Goal: Transaction & Acquisition: Book appointment/travel/reservation

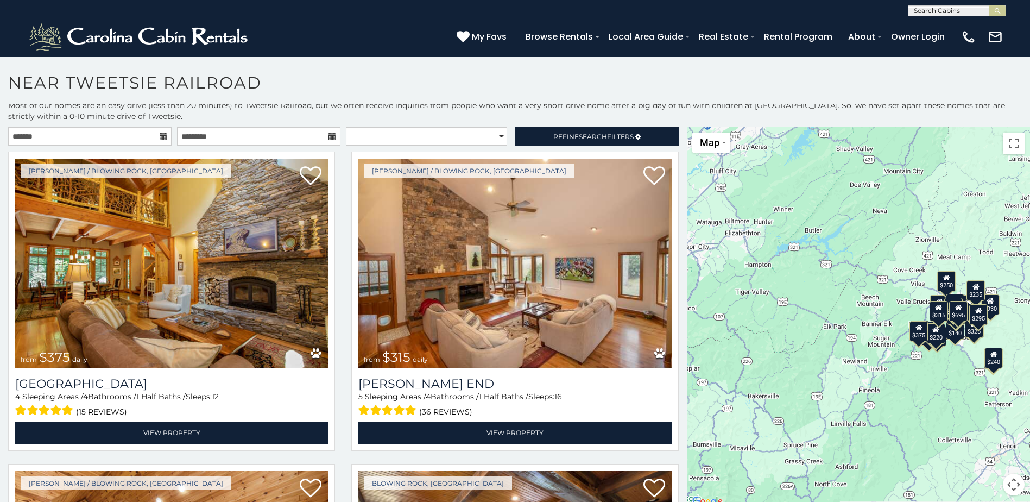
scroll to position [4, 0]
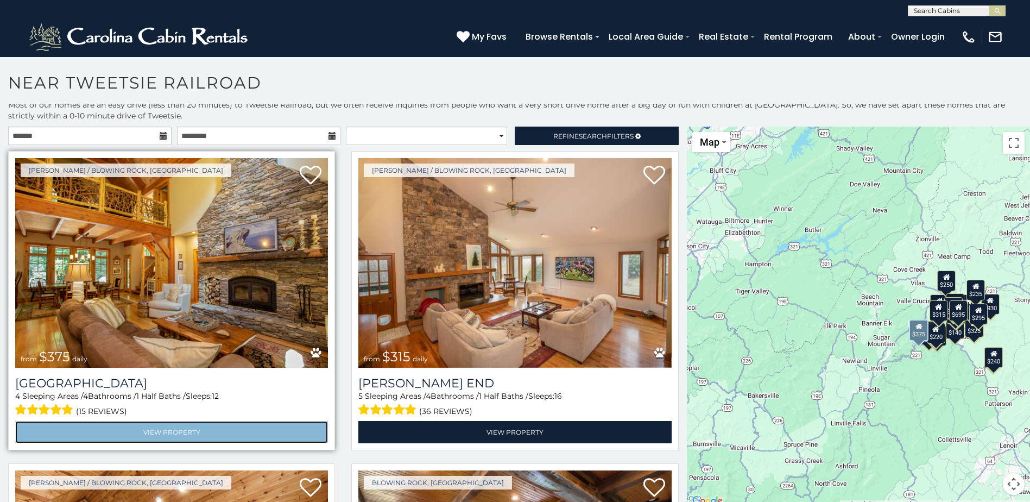
click at [148, 426] on link "View Property" at bounding box center [171, 432] width 313 height 22
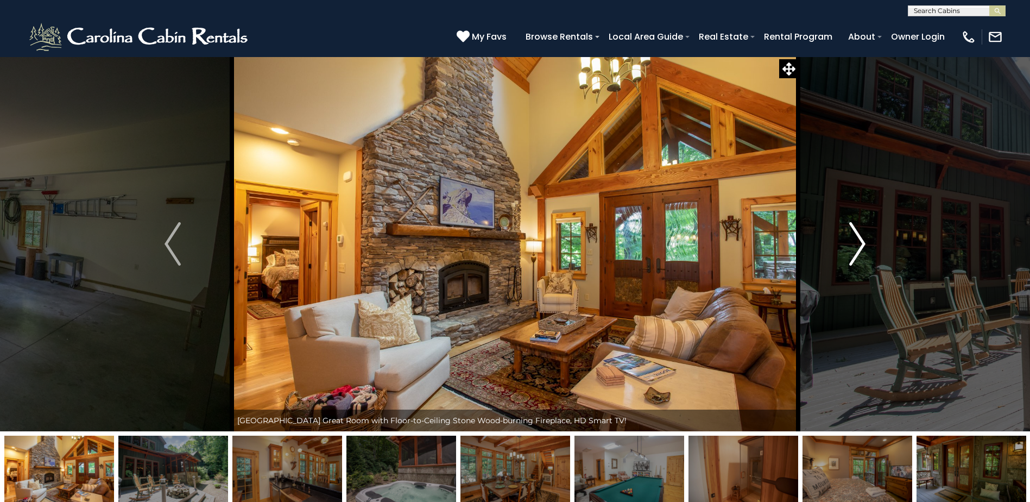
click at [854, 233] on img "Next" at bounding box center [857, 243] width 16 height 43
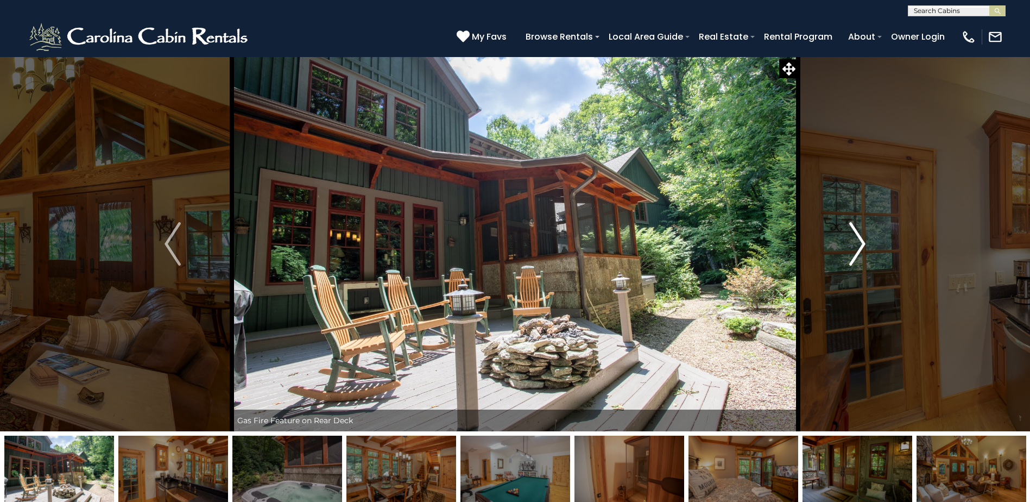
click at [862, 242] on img "Next" at bounding box center [857, 243] width 16 height 43
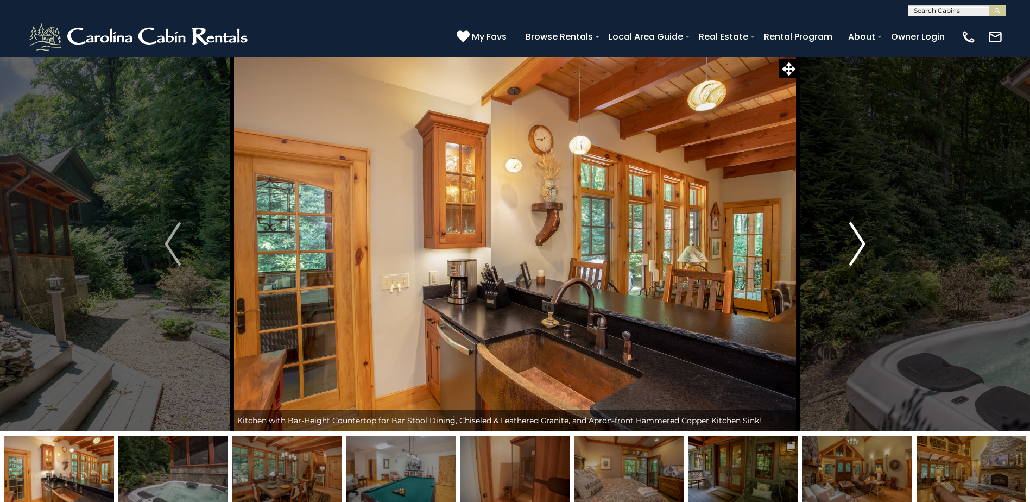
click at [856, 242] on img "Next" at bounding box center [857, 243] width 16 height 43
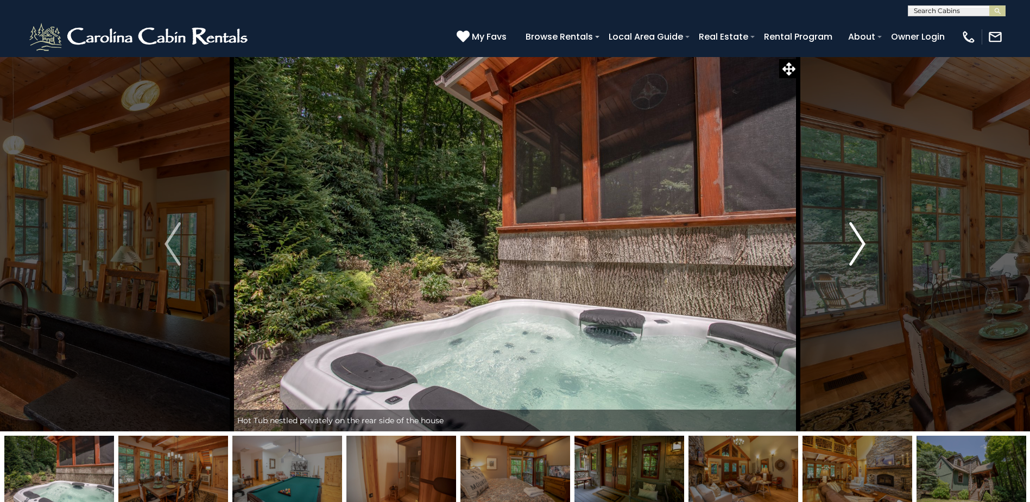
click at [856, 242] on img "Next" at bounding box center [857, 243] width 16 height 43
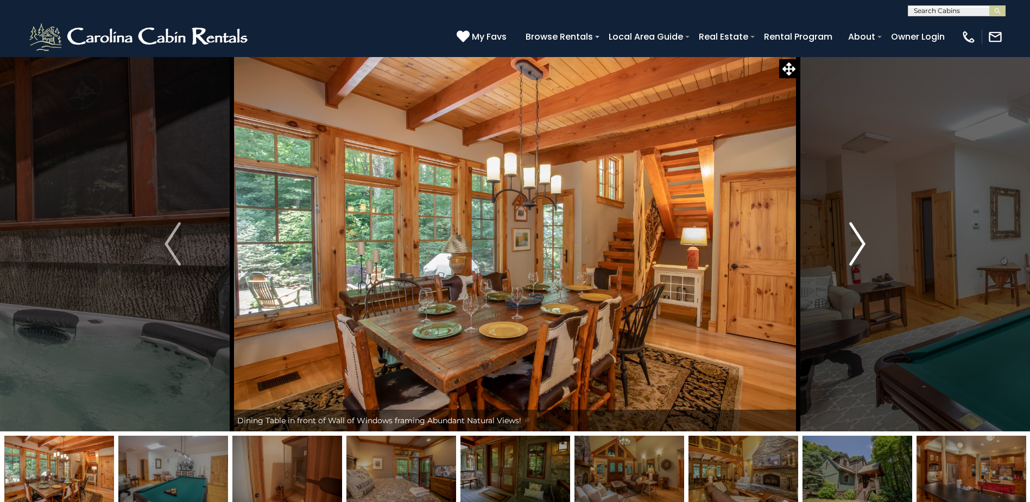
click at [856, 242] on img "Next" at bounding box center [857, 243] width 16 height 43
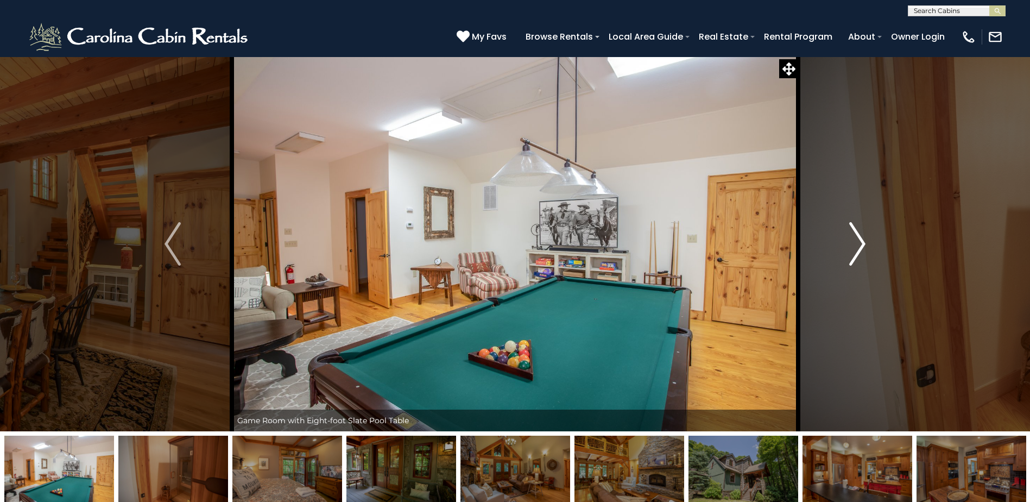
click at [856, 242] on img "Next" at bounding box center [857, 243] width 16 height 43
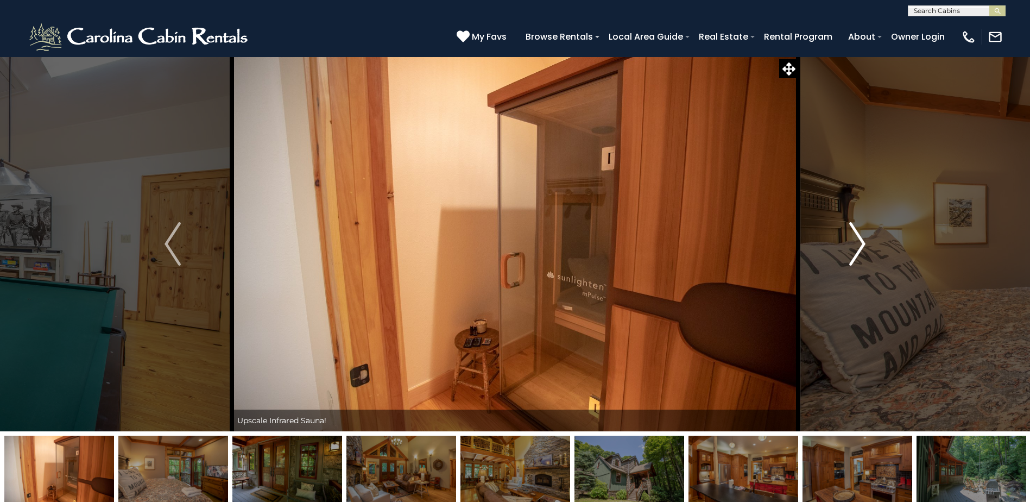
click at [856, 242] on img "Next" at bounding box center [857, 243] width 16 height 43
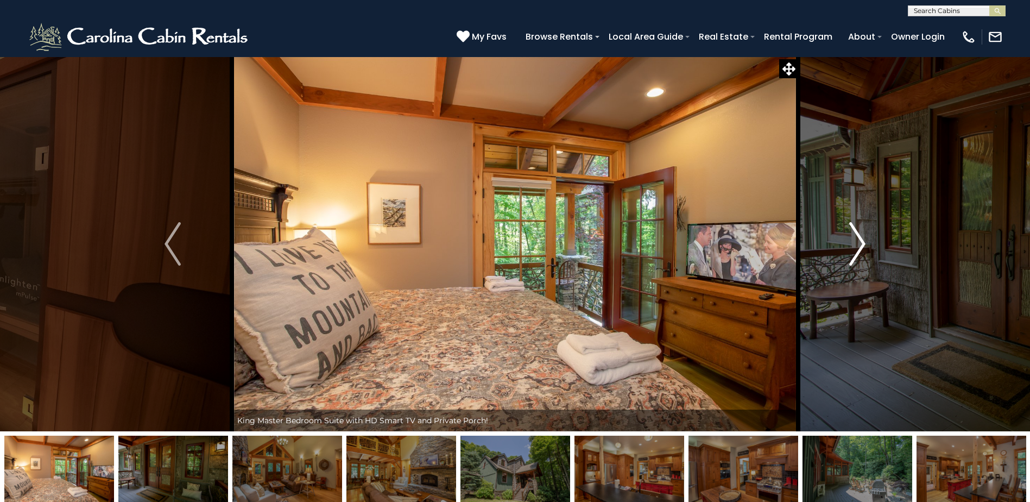
click at [856, 242] on img "Next" at bounding box center [857, 243] width 16 height 43
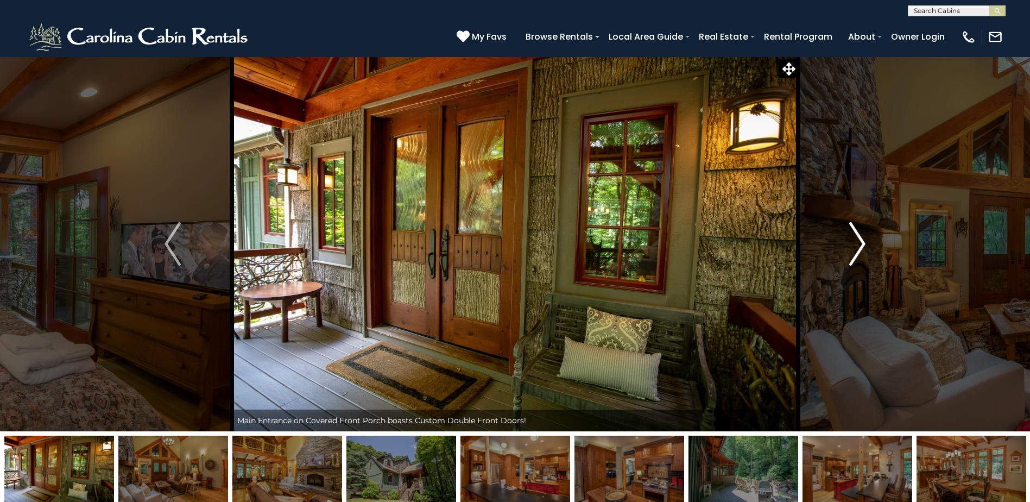
click at [856, 242] on img "Next" at bounding box center [857, 243] width 16 height 43
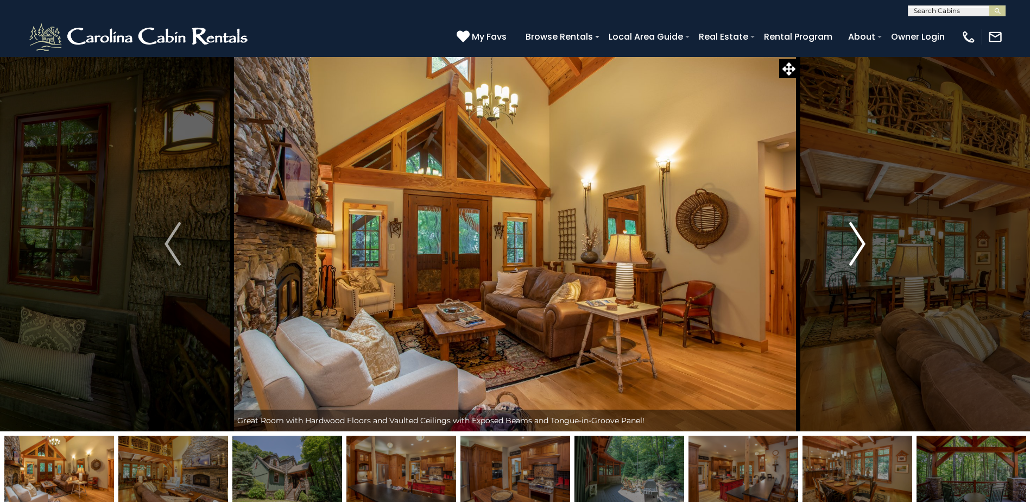
click at [856, 242] on img "Next" at bounding box center [857, 243] width 16 height 43
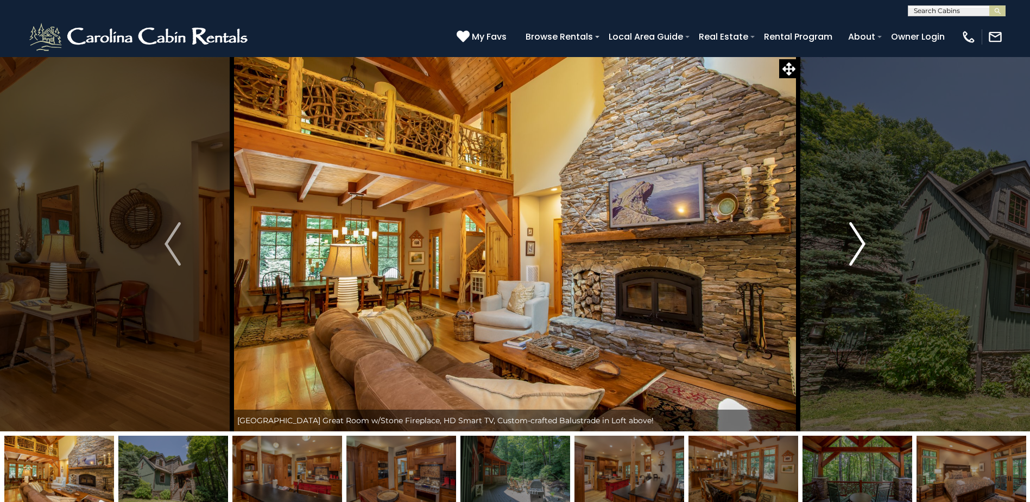
click at [856, 242] on img "Next" at bounding box center [857, 243] width 16 height 43
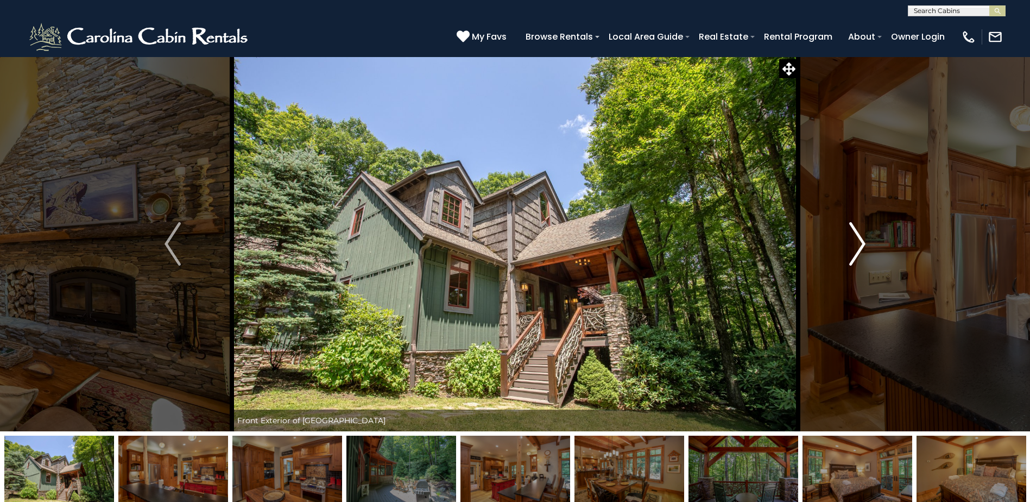
click at [856, 242] on img "Next" at bounding box center [857, 243] width 16 height 43
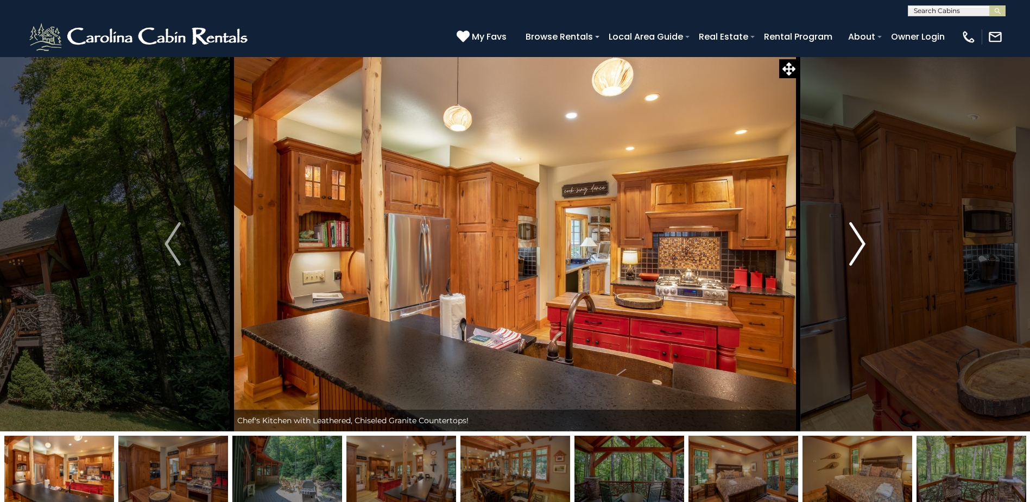
click at [856, 242] on img "Next" at bounding box center [857, 243] width 16 height 43
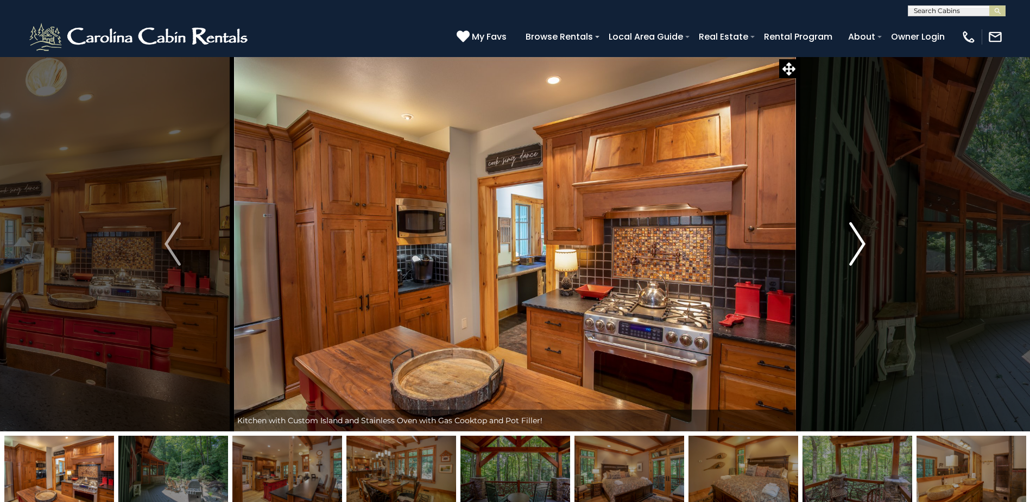
click at [852, 241] on img "Next" at bounding box center [857, 243] width 16 height 43
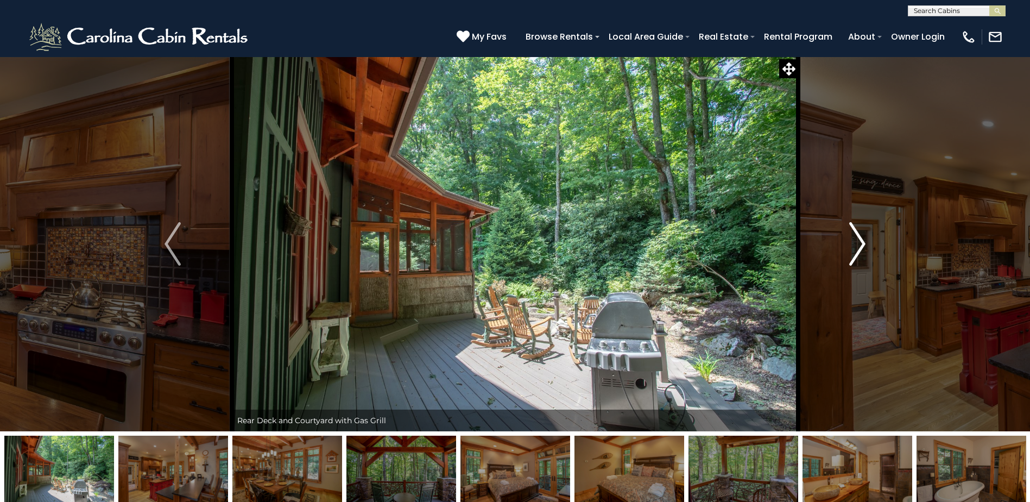
click at [852, 241] on img "Next" at bounding box center [857, 243] width 16 height 43
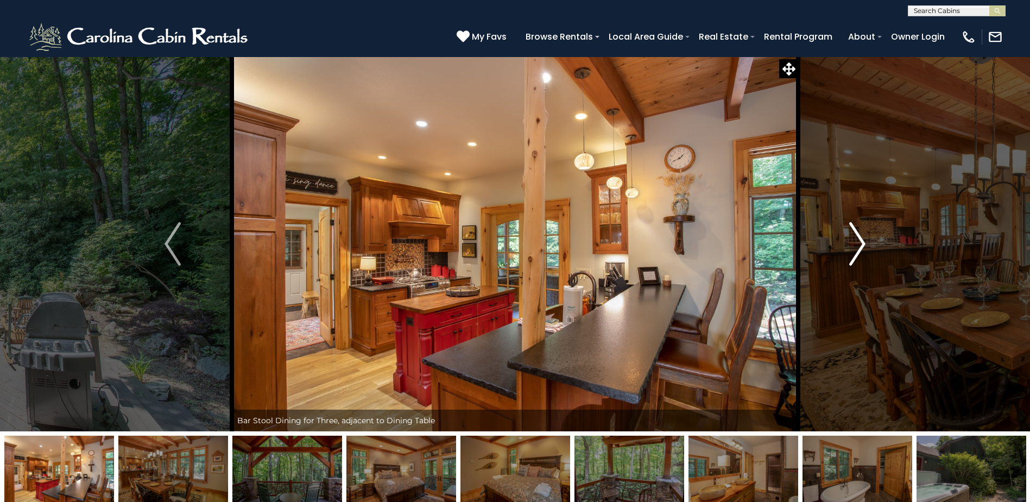
click at [852, 241] on img "Next" at bounding box center [857, 243] width 16 height 43
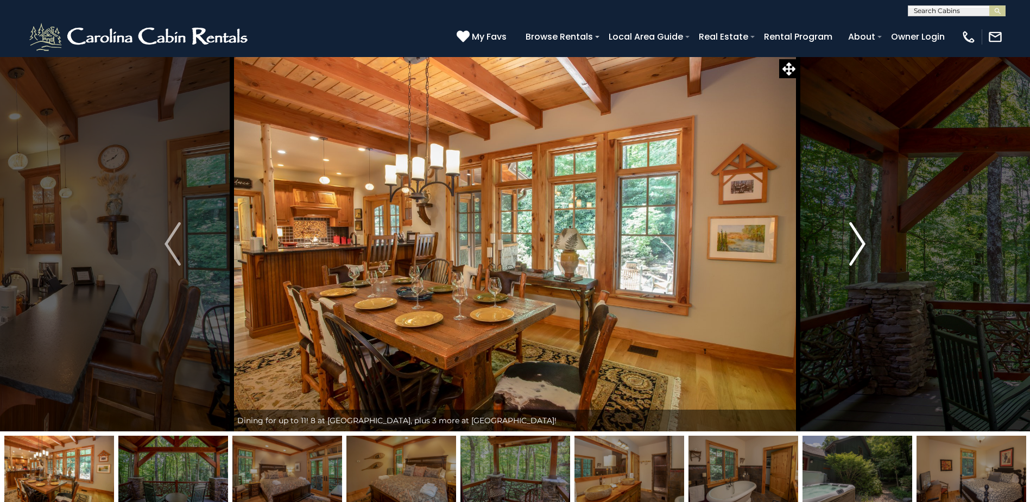
click at [852, 241] on img "Next" at bounding box center [857, 243] width 16 height 43
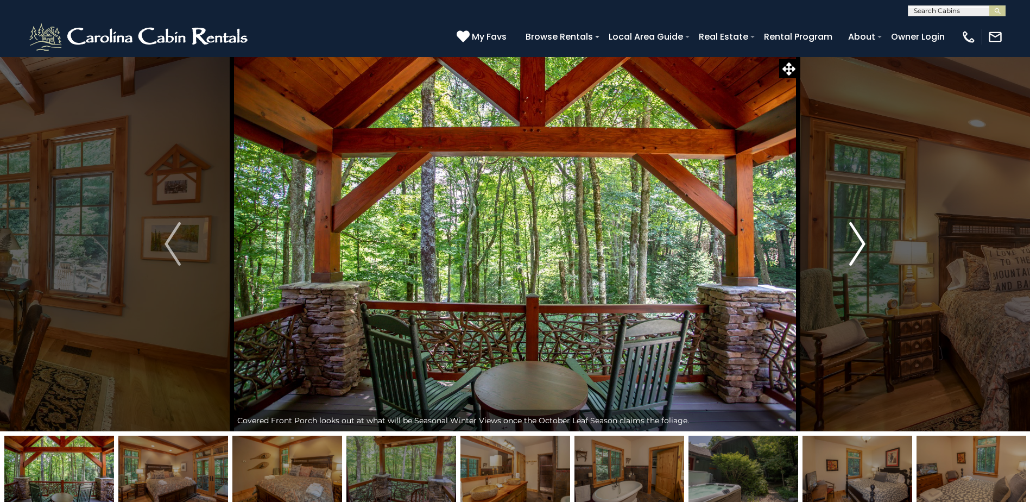
click at [852, 241] on img "Next" at bounding box center [857, 243] width 16 height 43
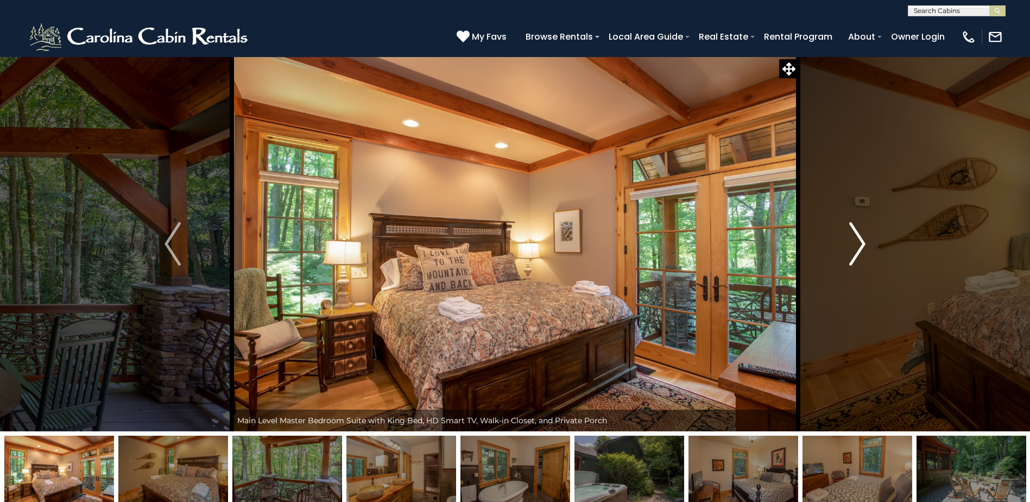
click at [852, 241] on img "Next" at bounding box center [857, 243] width 16 height 43
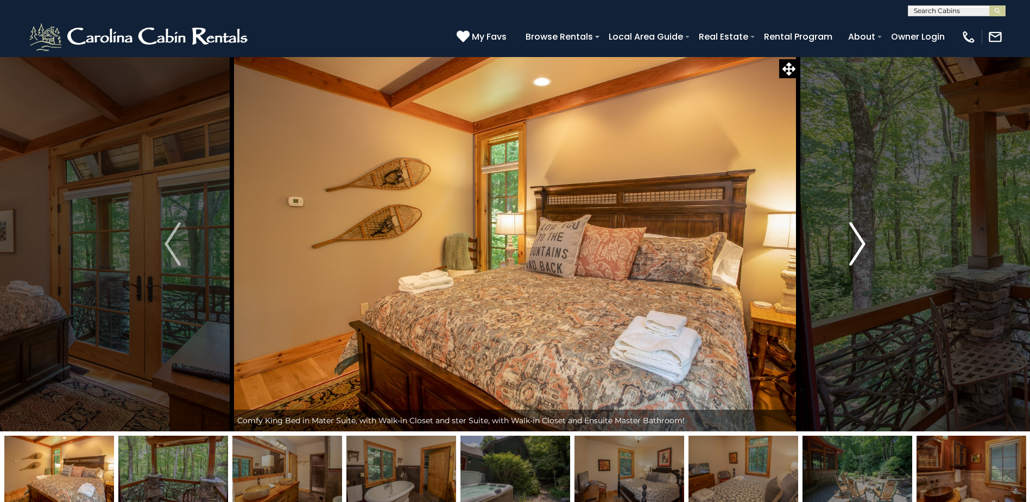
click at [852, 240] on img "Next" at bounding box center [857, 243] width 16 height 43
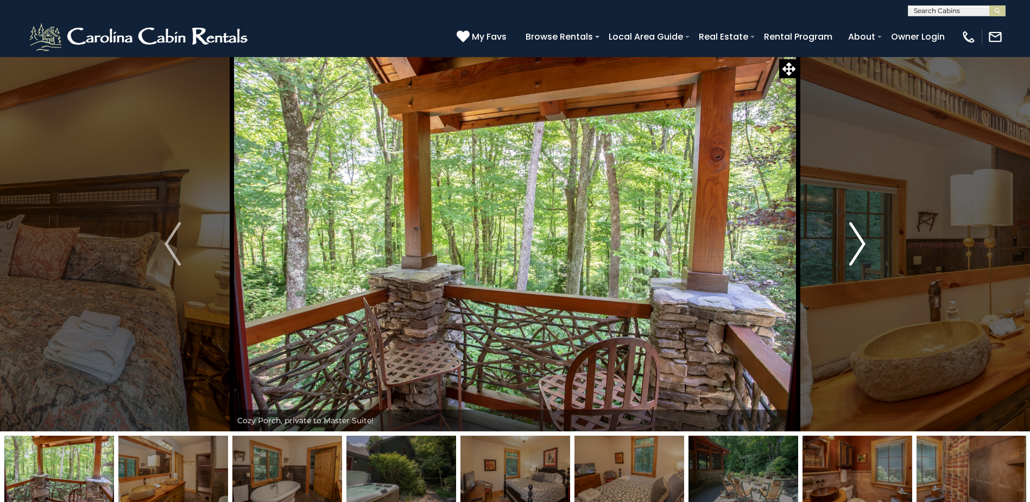
click at [852, 240] on img "Next" at bounding box center [857, 243] width 16 height 43
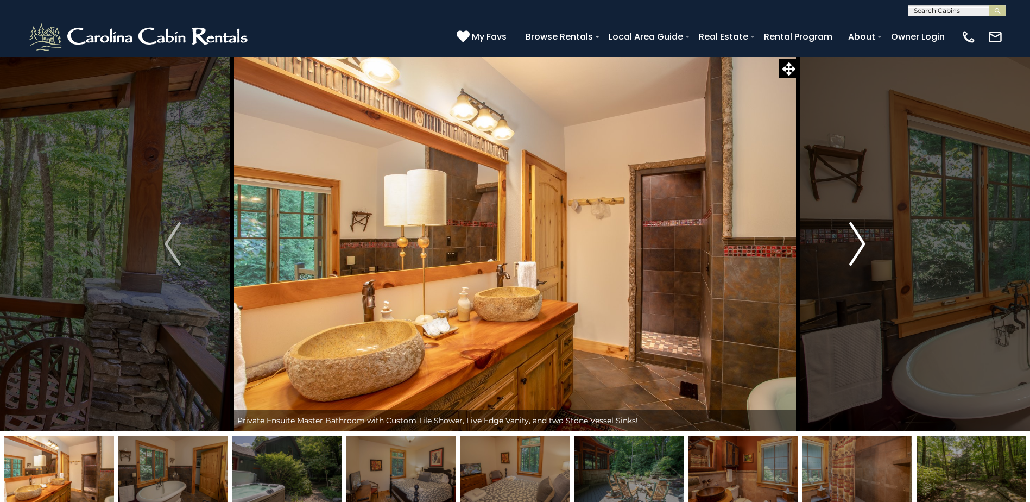
click at [852, 240] on img "Next" at bounding box center [857, 243] width 16 height 43
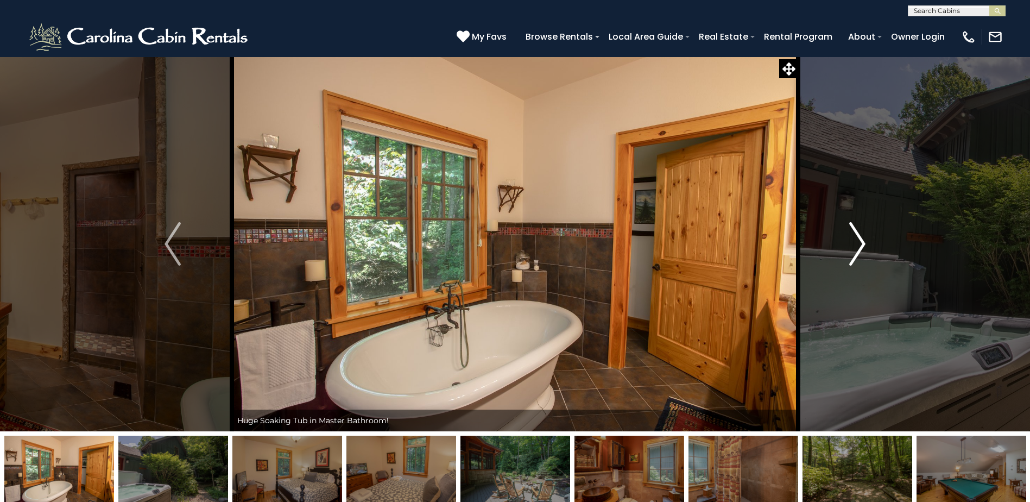
click at [852, 240] on img "Next" at bounding box center [857, 243] width 16 height 43
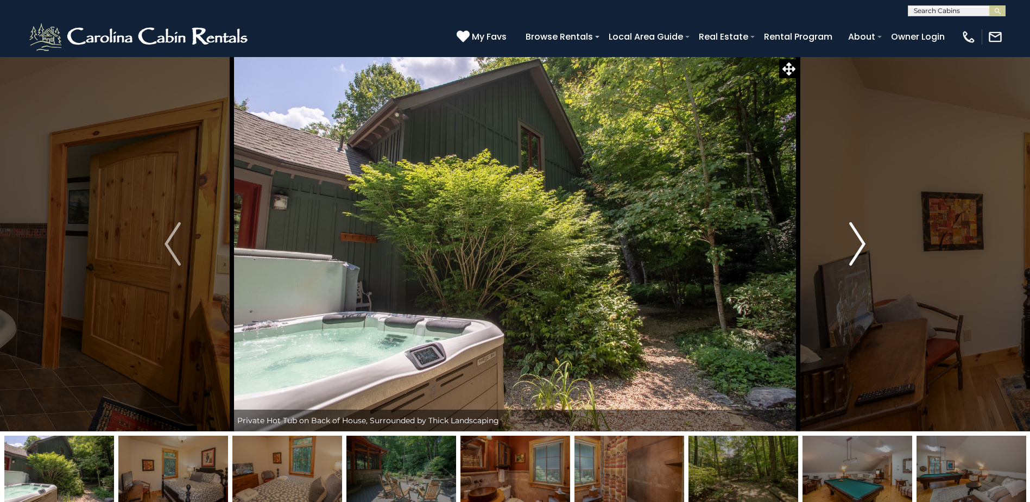
click at [852, 240] on img "Next" at bounding box center [857, 243] width 16 height 43
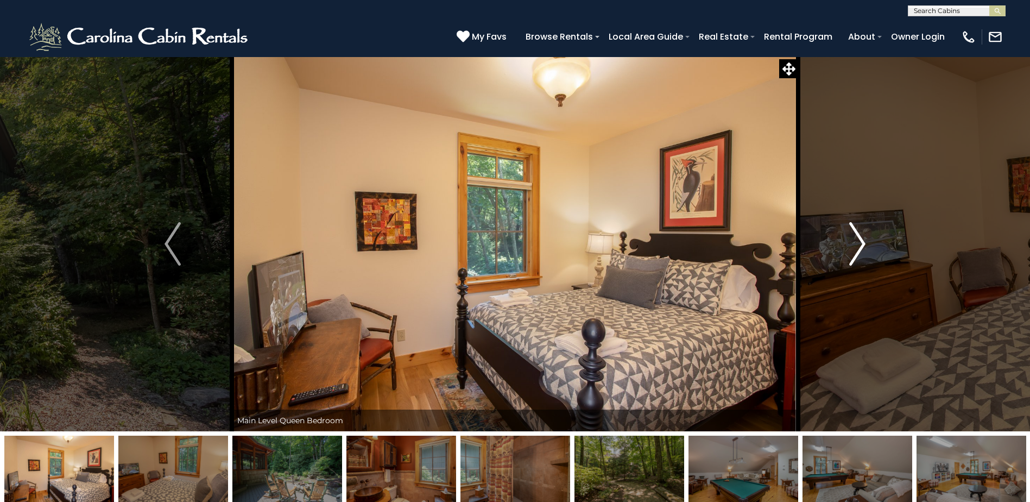
click at [852, 240] on img "Next" at bounding box center [857, 243] width 16 height 43
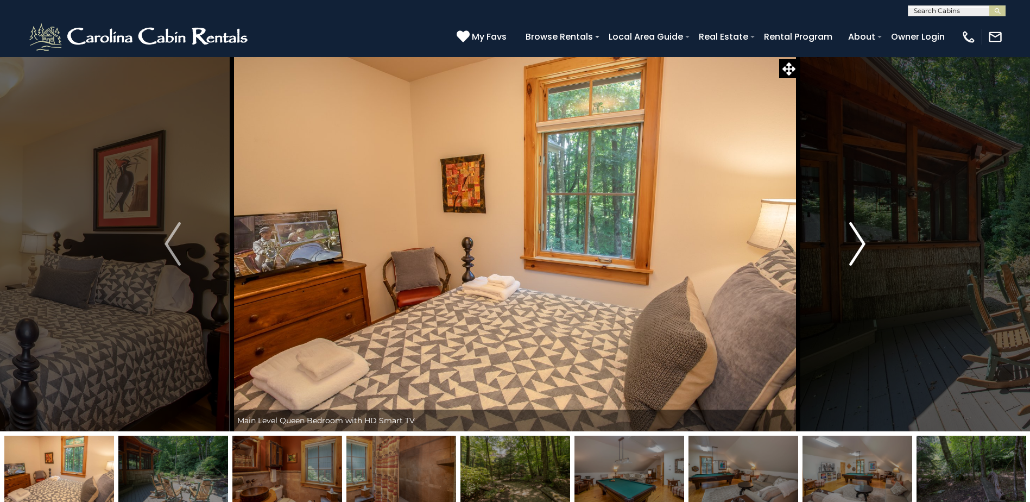
click at [852, 240] on img "Next" at bounding box center [857, 243] width 16 height 43
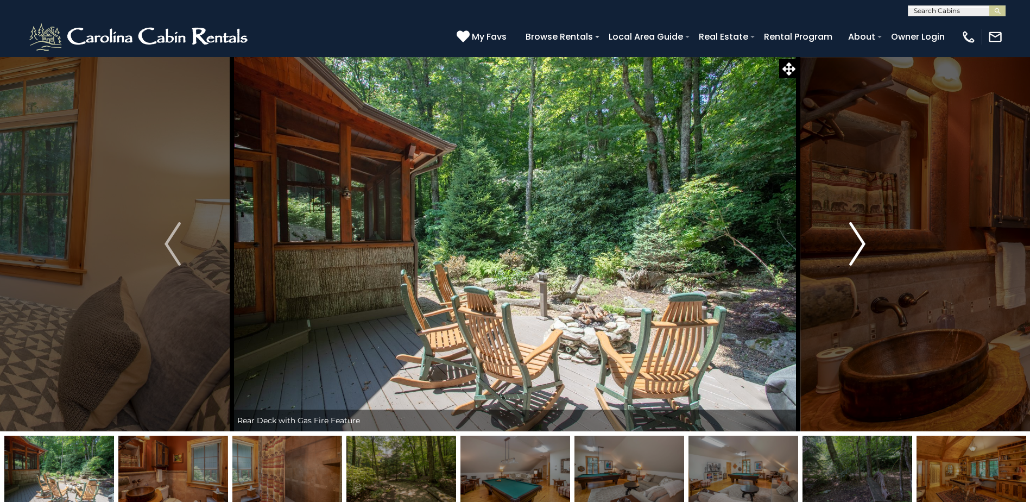
click at [852, 240] on img "Next" at bounding box center [857, 243] width 16 height 43
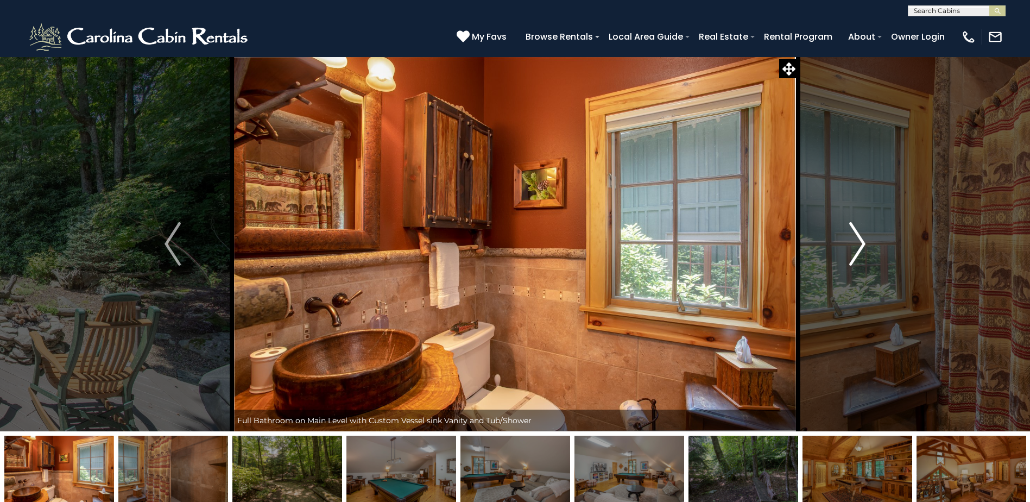
click at [852, 240] on img "Next" at bounding box center [857, 243] width 16 height 43
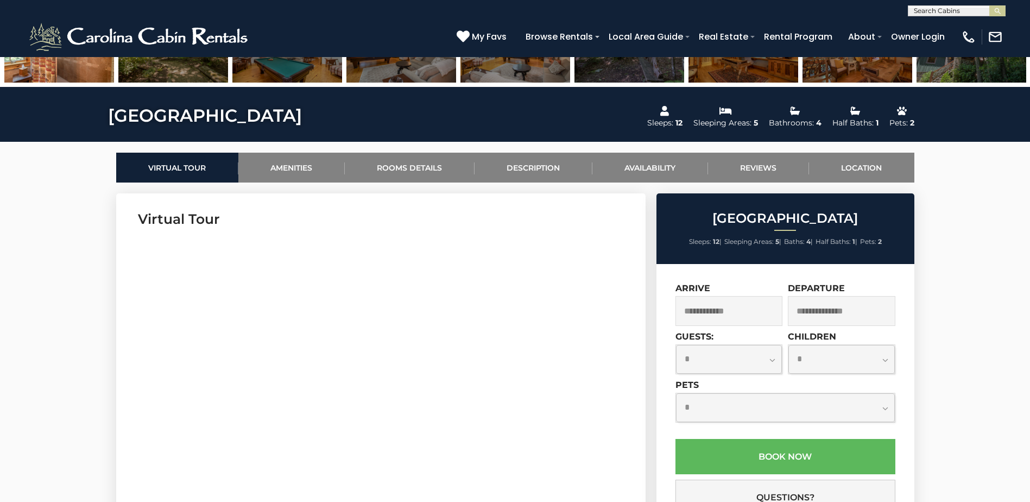
scroll to position [489, 0]
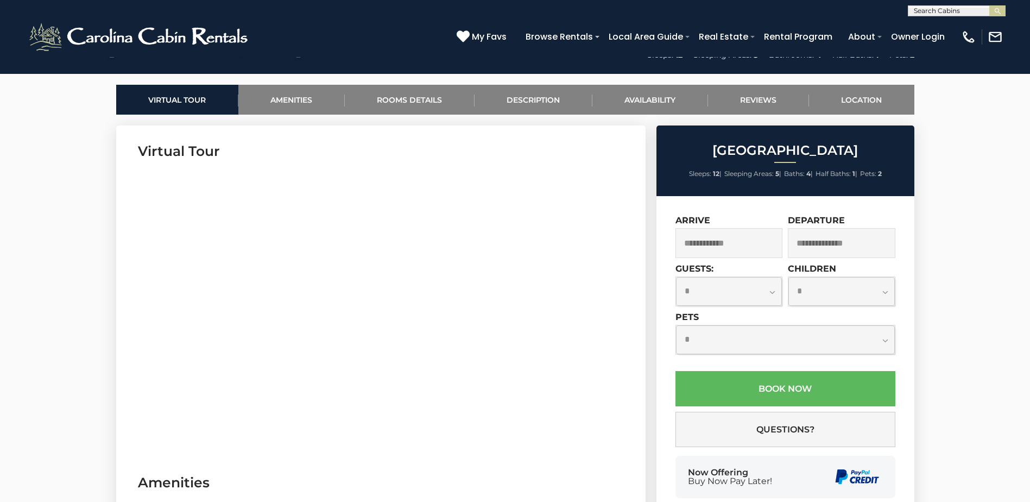
click at [743, 241] on input "text" at bounding box center [730, 243] width 108 height 30
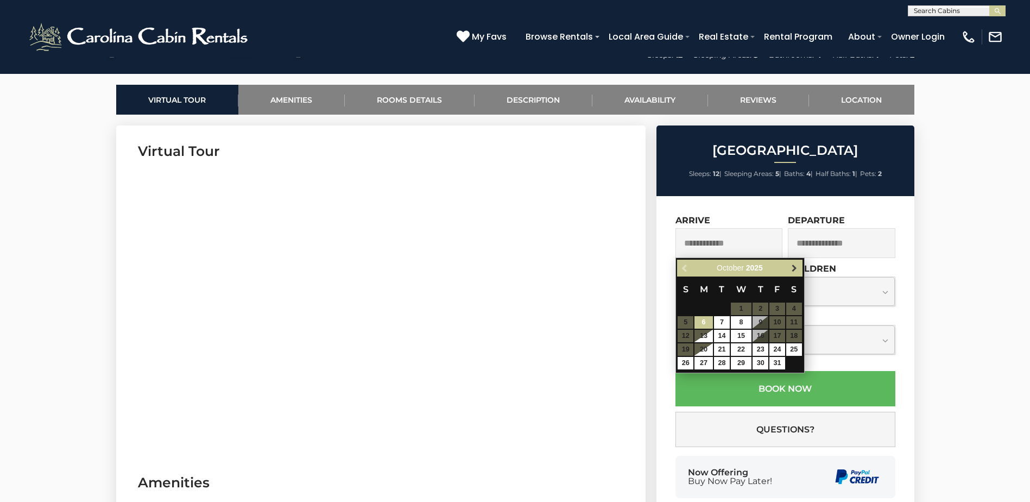
click at [794, 267] on span "Next" at bounding box center [794, 268] width 9 height 9
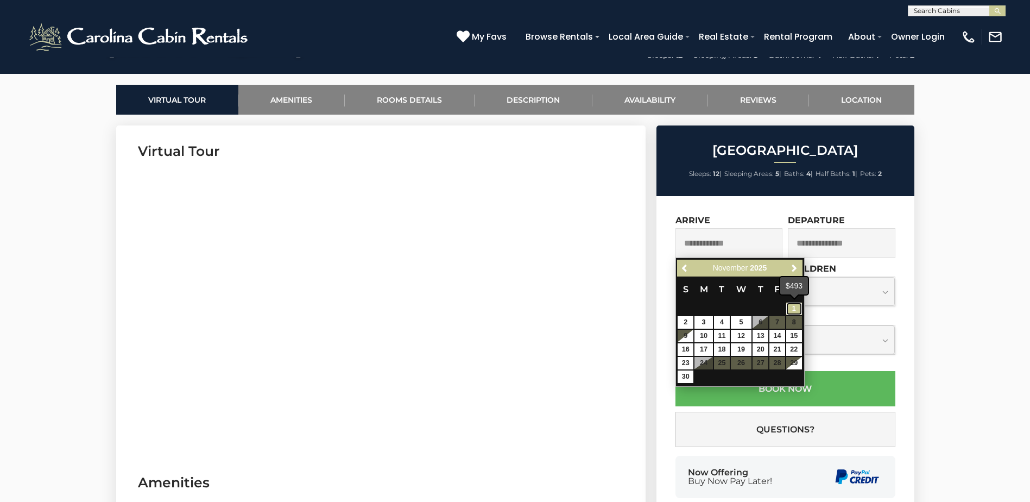
click at [792, 306] on link "1" at bounding box center [794, 309] width 16 height 12
type input "**********"
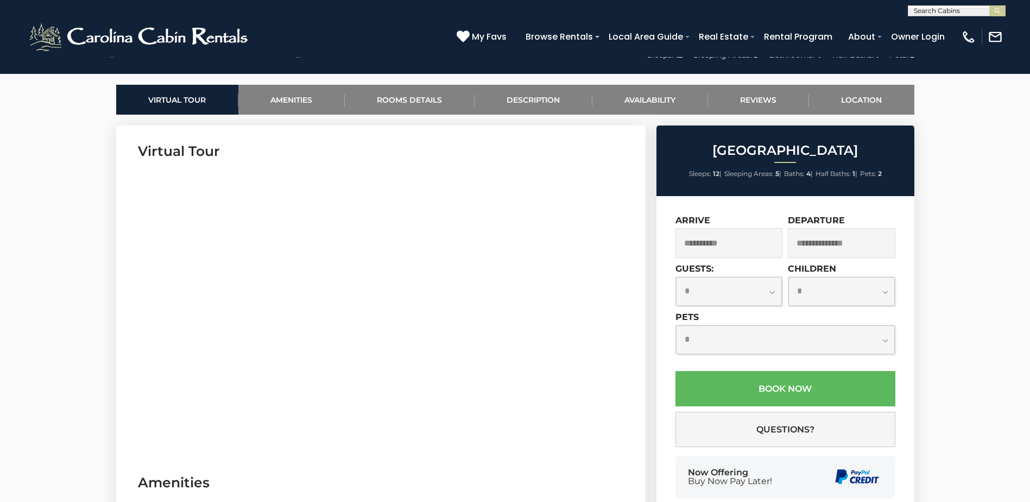
click at [864, 247] on input "text" at bounding box center [842, 243] width 108 height 30
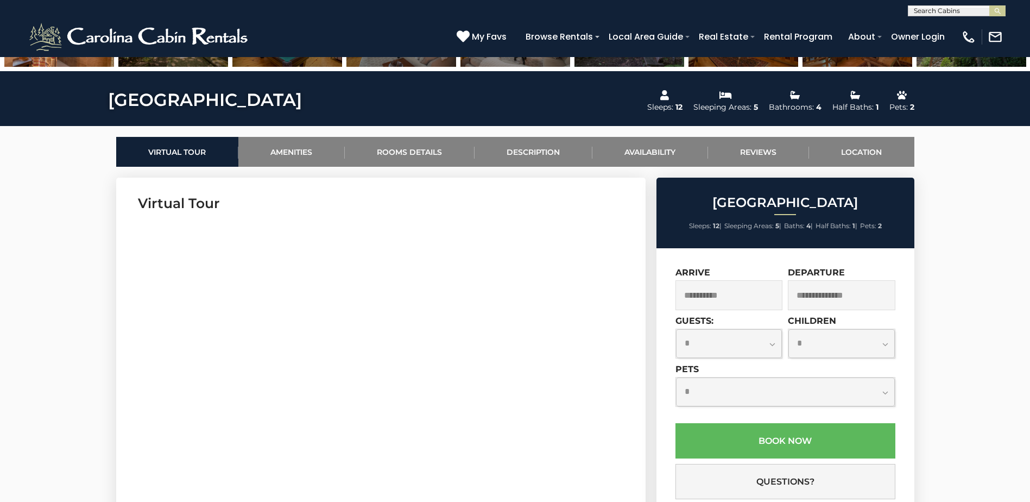
scroll to position [434, 0]
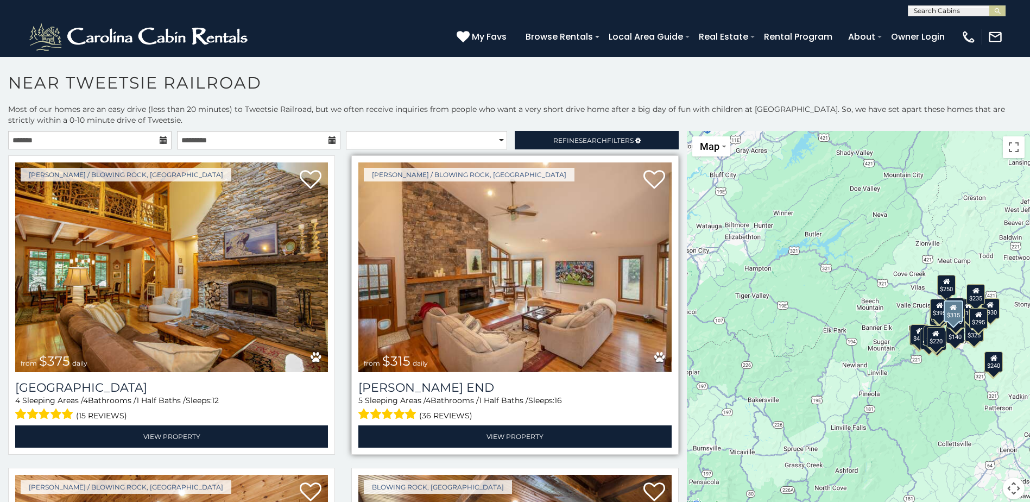
click at [546, 285] on img at bounding box center [514, 267] width 313 height 210
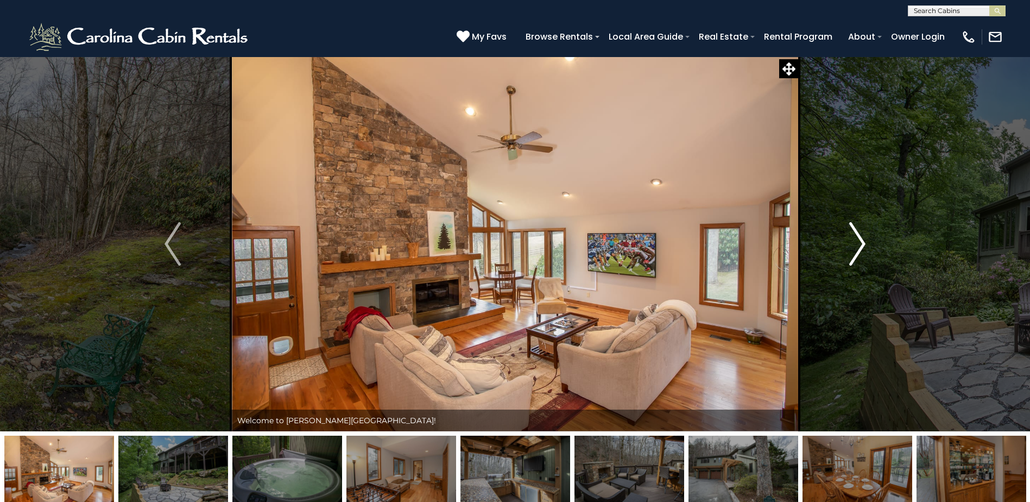
click at [857, 245] on img "Next" at bounding box center [857, 243] width 16 height 43
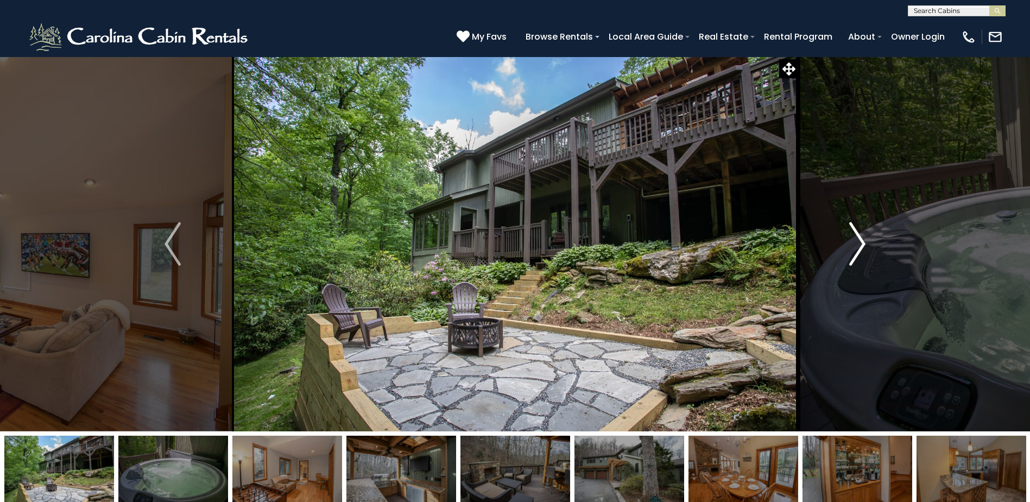
click at [856, 248] on img "Next" at bounding box center [857, 243] width 16 height 43
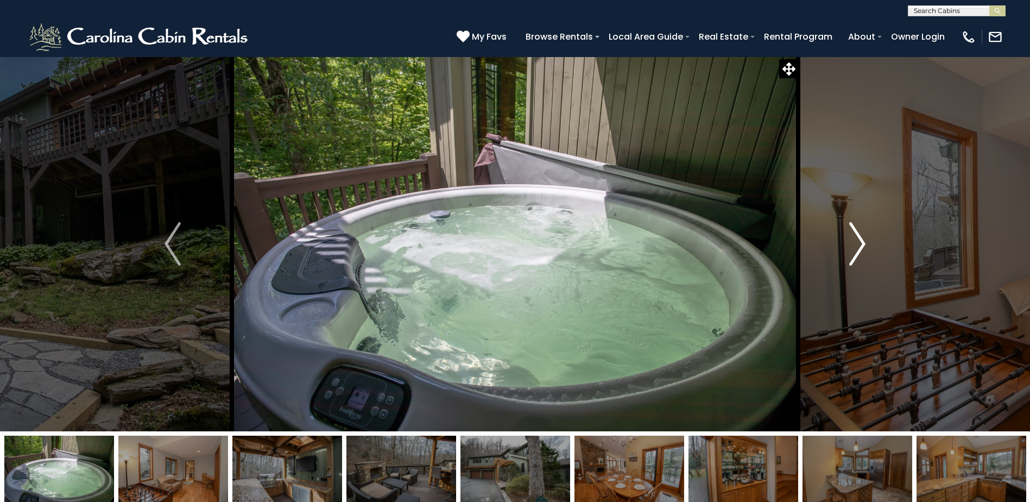
click at [856, 248] on img "Next" at bounding box center [857, 243] width 16 height 43
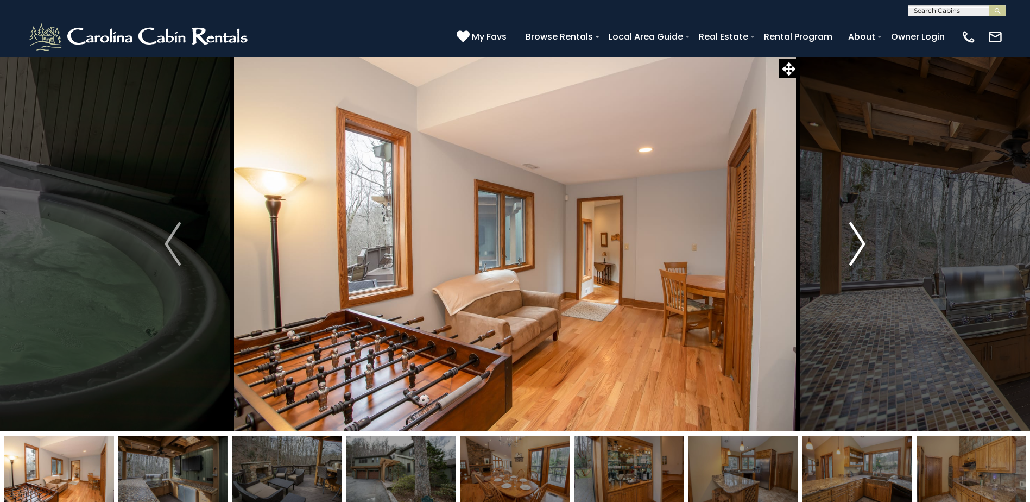
click at [856, 249] on img "Next" at bounding box center [857, 243] width 16 height 43
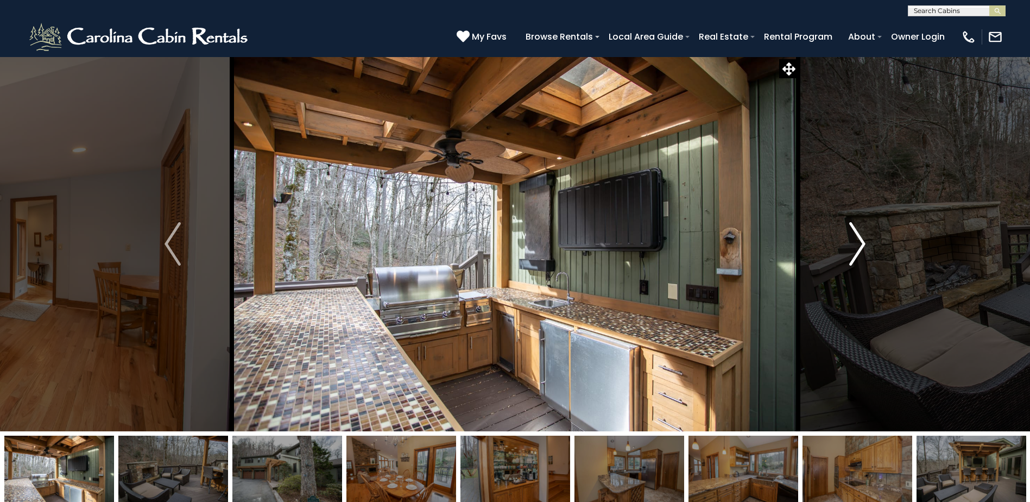
click at [856, 250] on img "Next" at bounding box center [857, 243] width 16 height 43
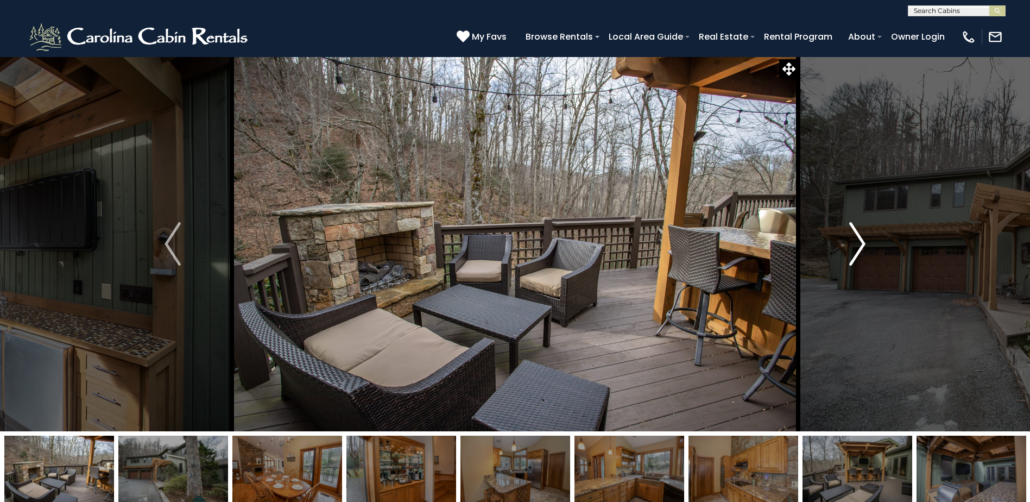
click at [856, 250] on img "Next" at bounding box center [857, 243] width 16 height 43
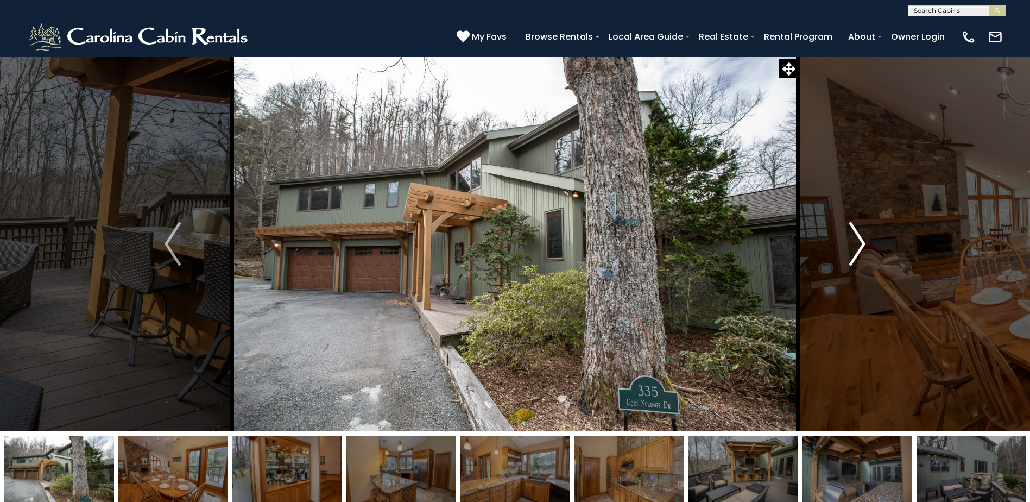
click at [856, 249] on img "Next" at bounding box center [857, 243] width 16 height 43
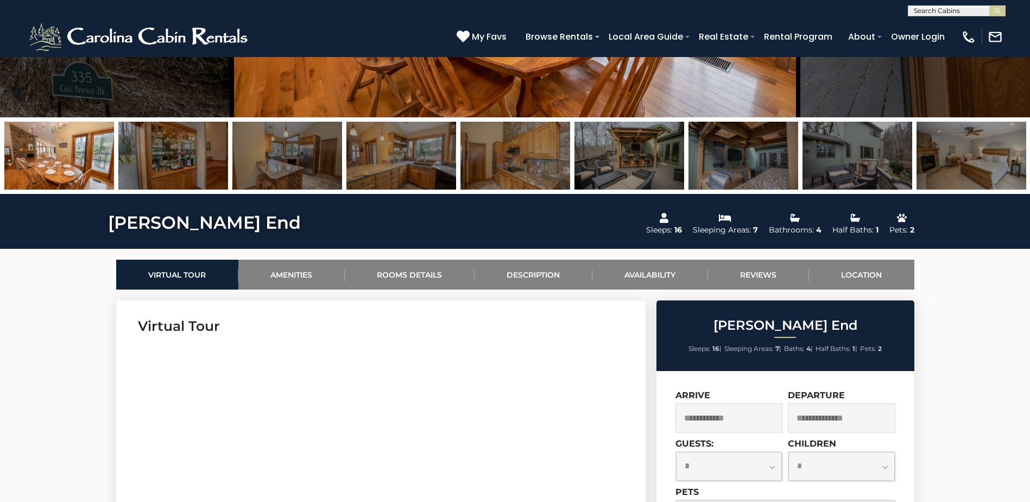
scroll to position [434, 0]
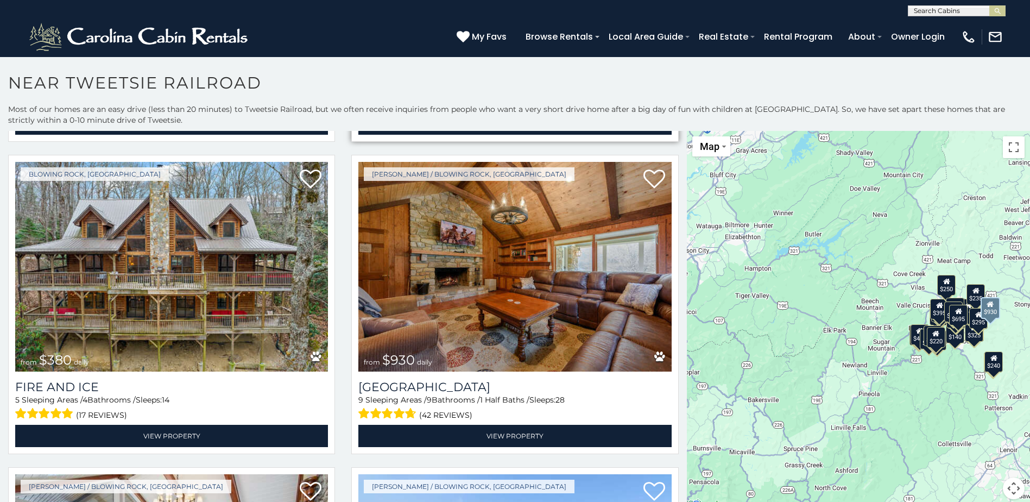
scroll to position [652, 0]
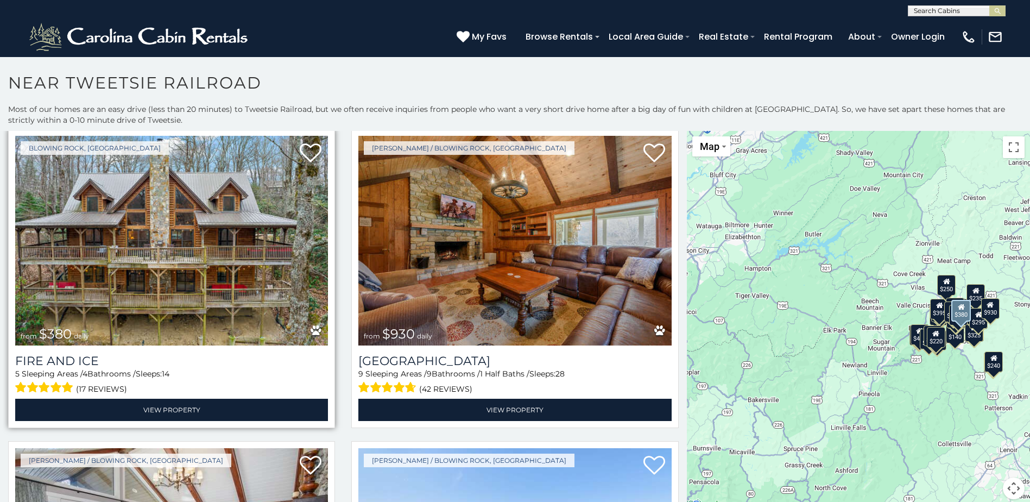
click at [156, 244] on img at bounding box center [171, 241] width 313 height 210
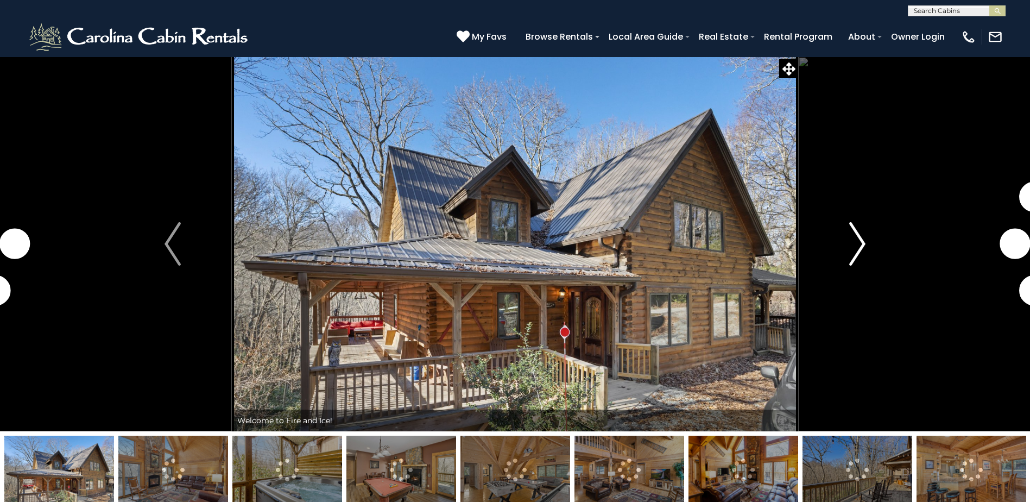
click at [851, 245] on img "Next" at bounding box center [857, 243] width 16 height 43
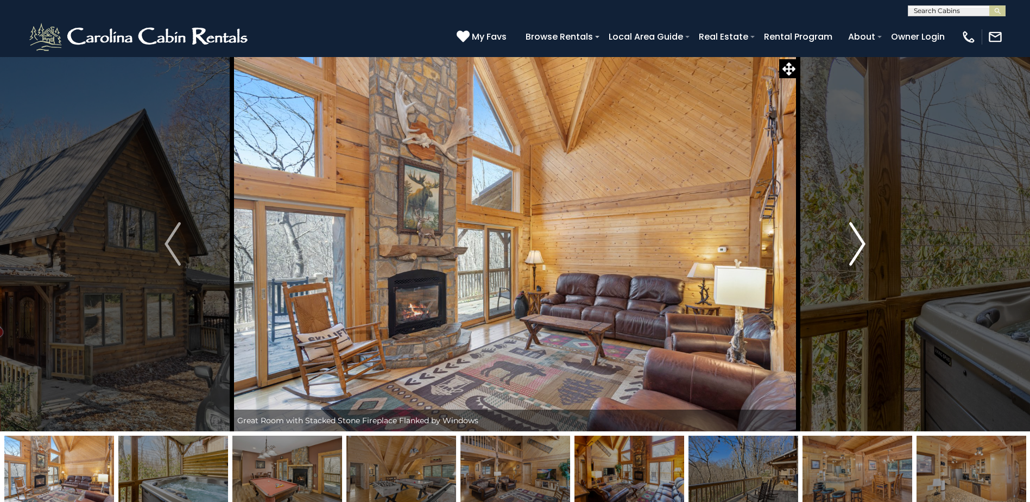
click at [849, 245] on img "Next" at bounding box center [857, 243] width 16 height 43
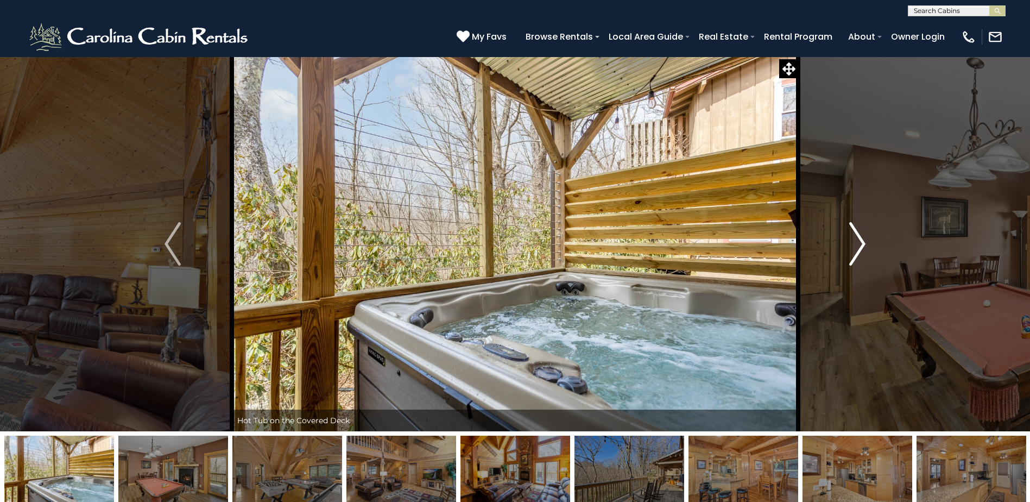
click at [849, 245] on img "Next" at bounding box center [857, 243] width 16 height 43
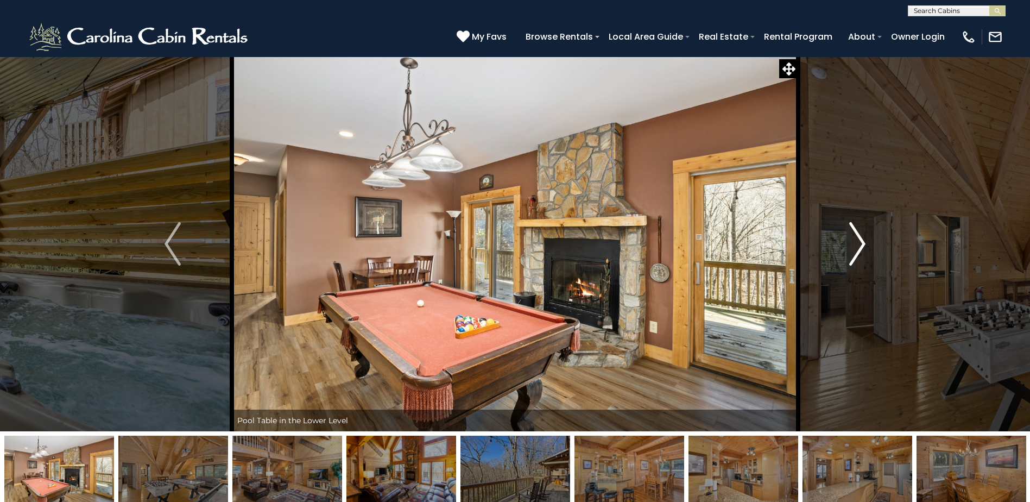
click at [849, 245] on img "Next" at bounding box center [857, 243] width 16 height 43
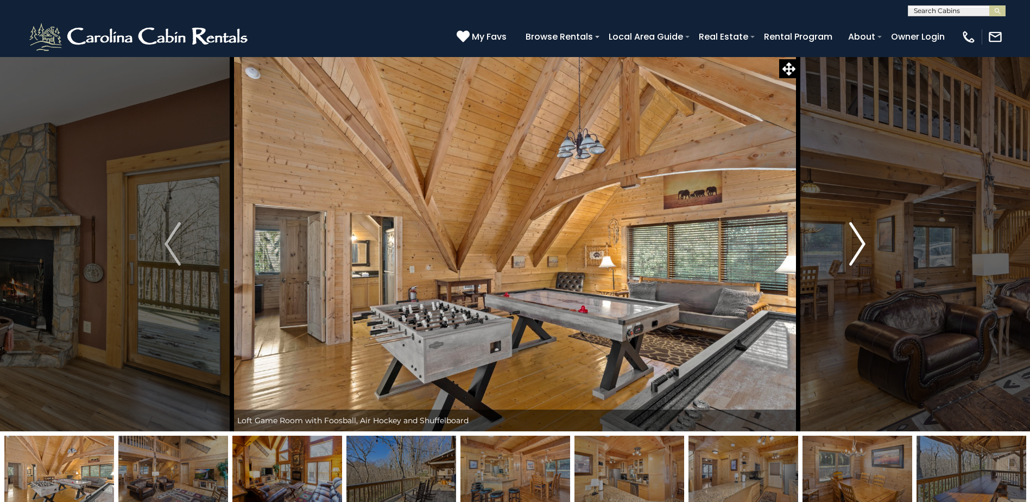
click at [849, 245] on img "Next" at bounding box center [857, 243] width 16 height 43
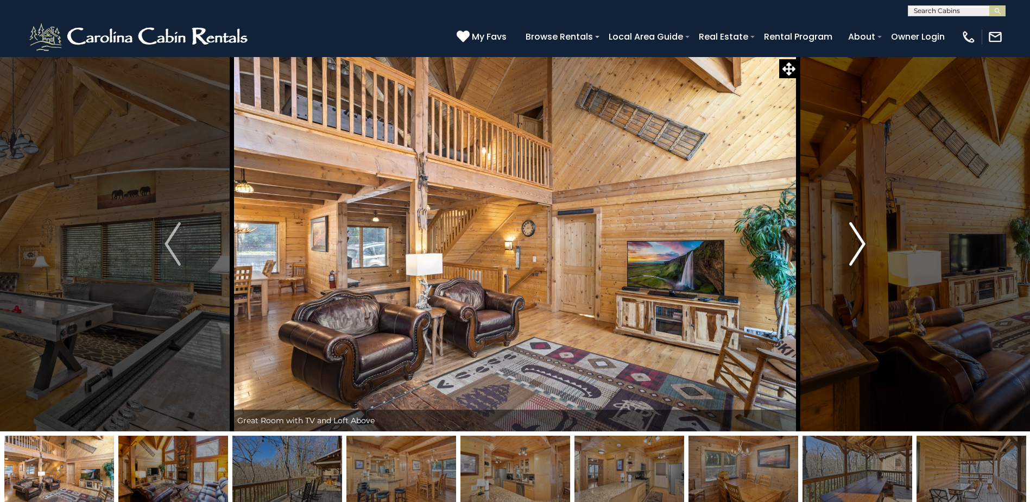
click at [849, 245] on img "Next" at bounding box center [857, 243] width 16 height 43
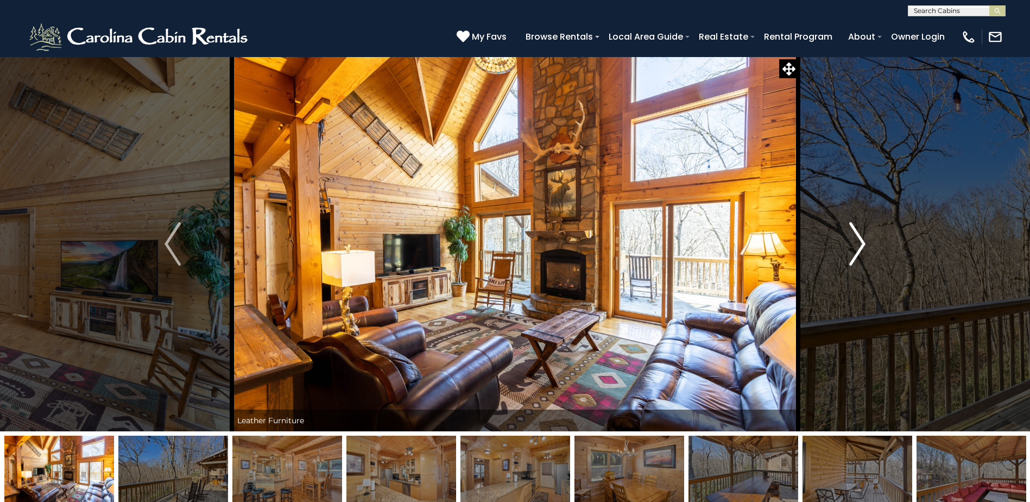
click at [848, 245] on button "Next" at bounding box center [857, 243] width 118 height 375
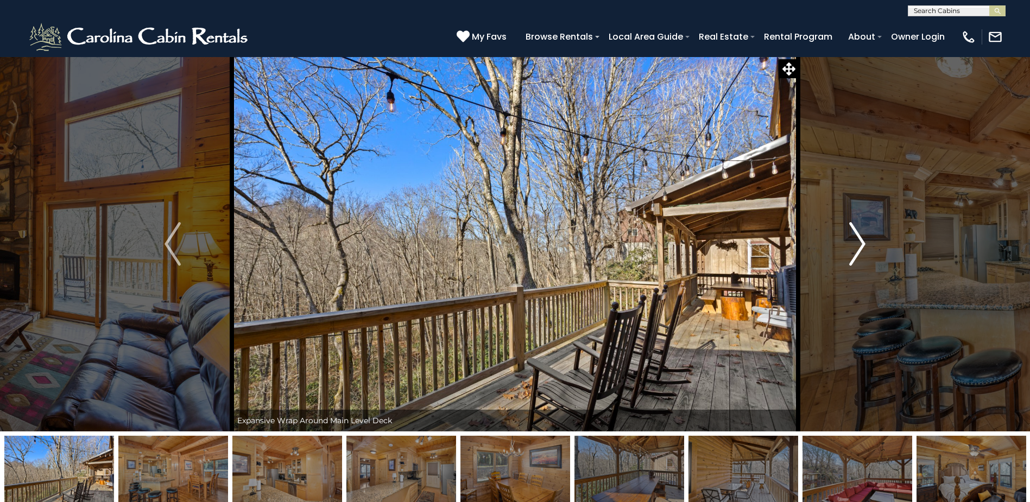
click at [848, 245] on button "Next" at bounding box center [857, 243] width 118 height 375
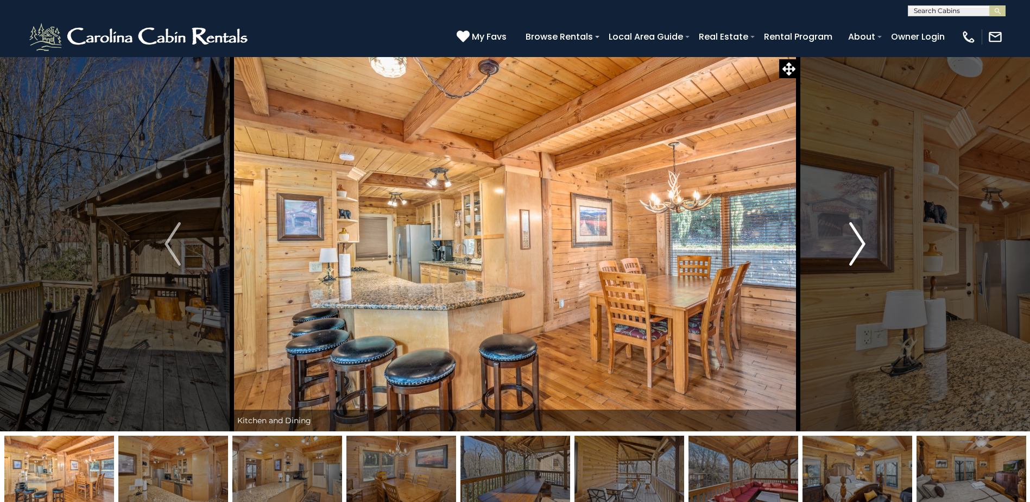
click at [848, 245] on button "Next" at bounding box center [857, 243] width 118 height 375
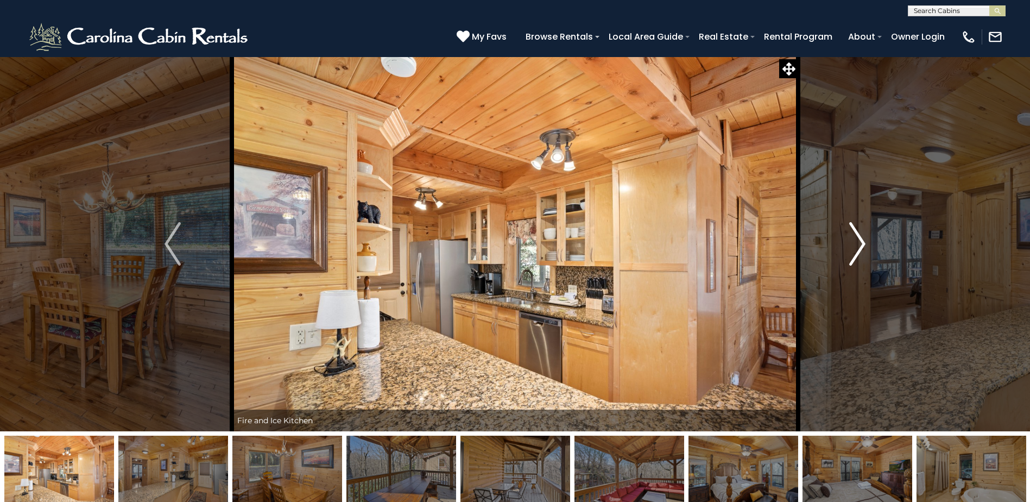
click at [848, 245] on button "Next" at bounding box center [857, 243] width 118 height 375
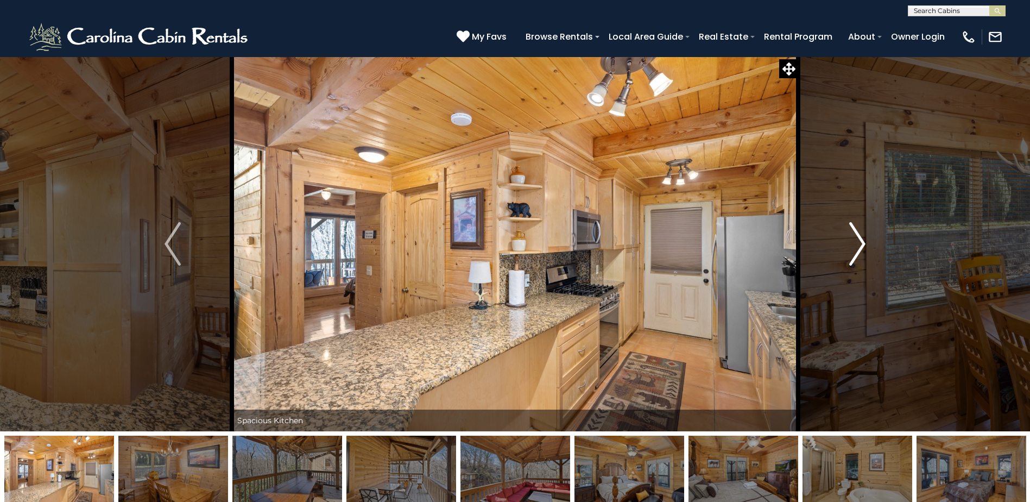
click at [848, 245] on button "Next" at bounding box center [857, 243] width 118 height 375
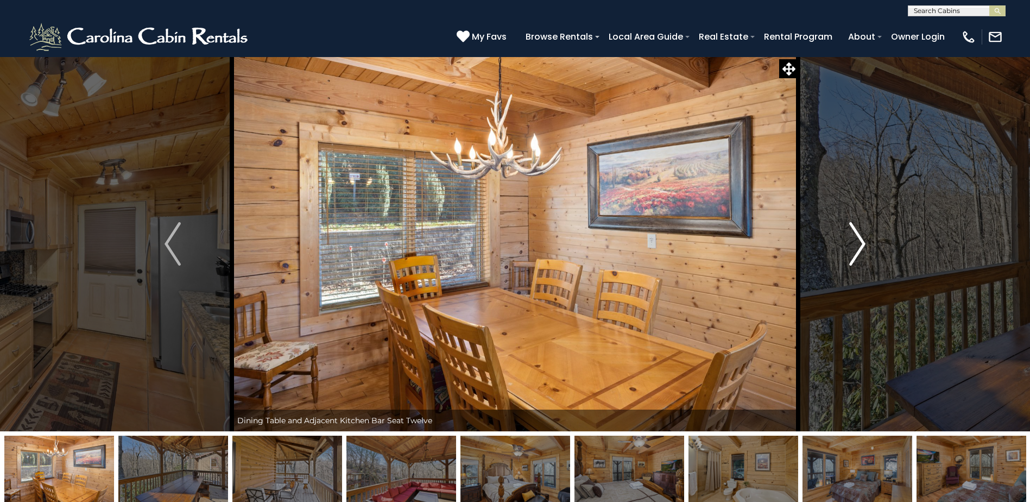
click at [848, 245] on button "Next" at bounding box center [857, 243] width 118 height 375
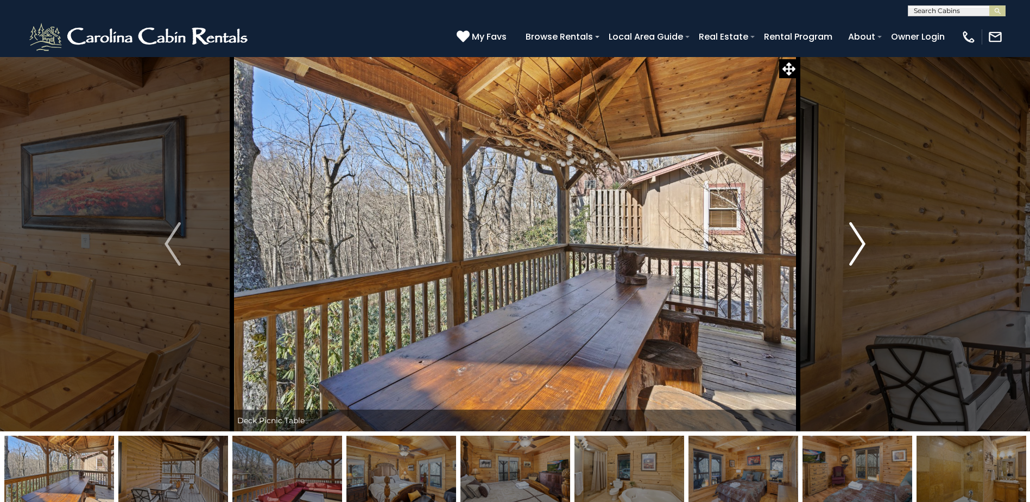
click at [848, 245] on button "Next" at bounding box center [857, 243] width 118 height 375
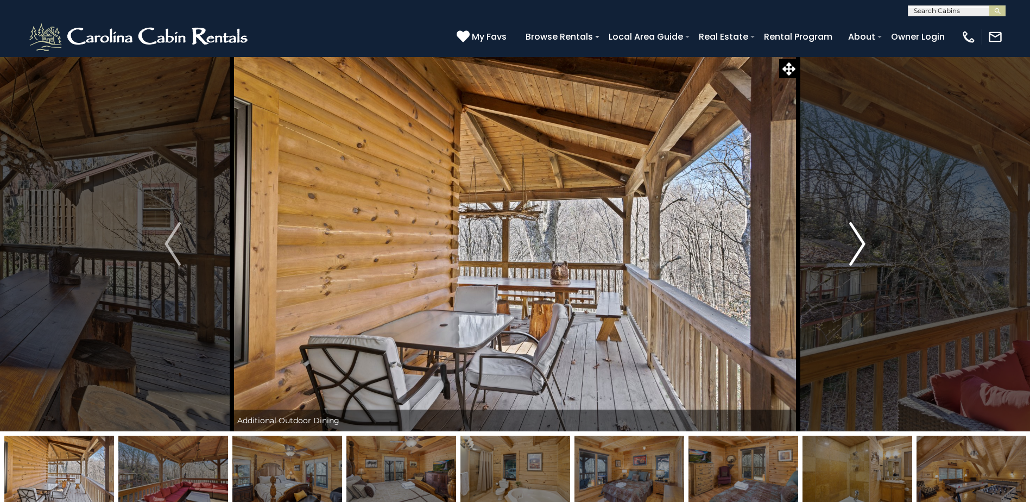
click at [848, 245] on button "Next" at bounding box center [857, 243] width 118 height 375
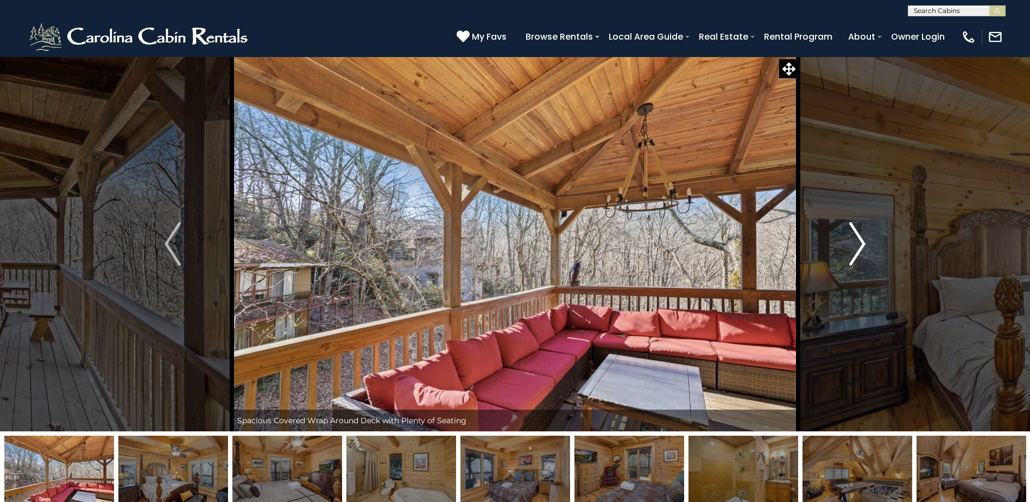
click at [848, 245] on button "Next" at bounding box center [857, 243] width 118 height 375
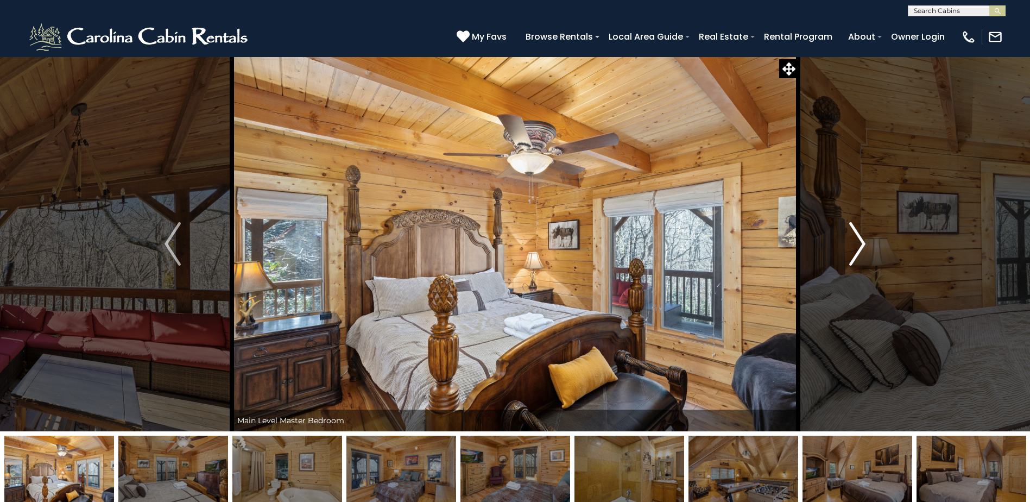
click at [848, 245] on button "Next" at bounding box center [857, 243] width 118 height 375
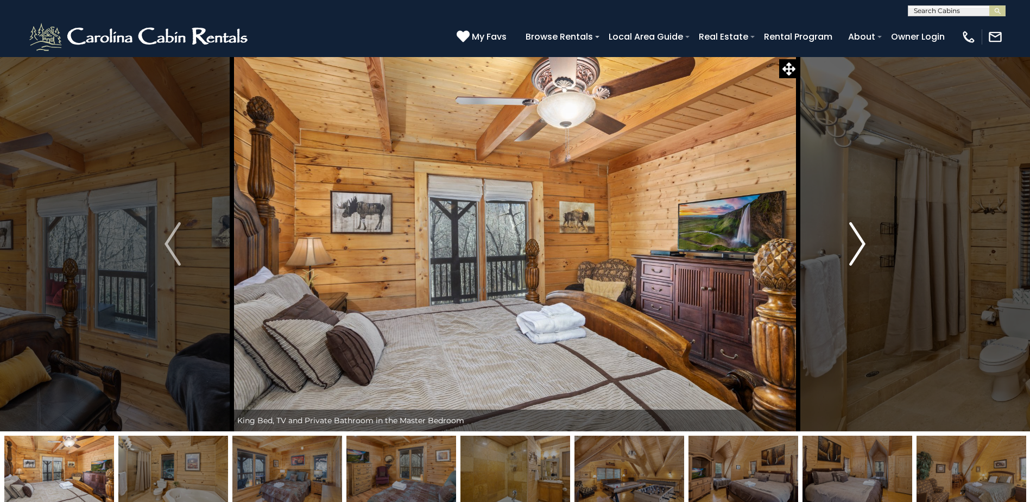
click at [848, 245] on button "Next" at bounding box center [857, 243] width 118 height 375
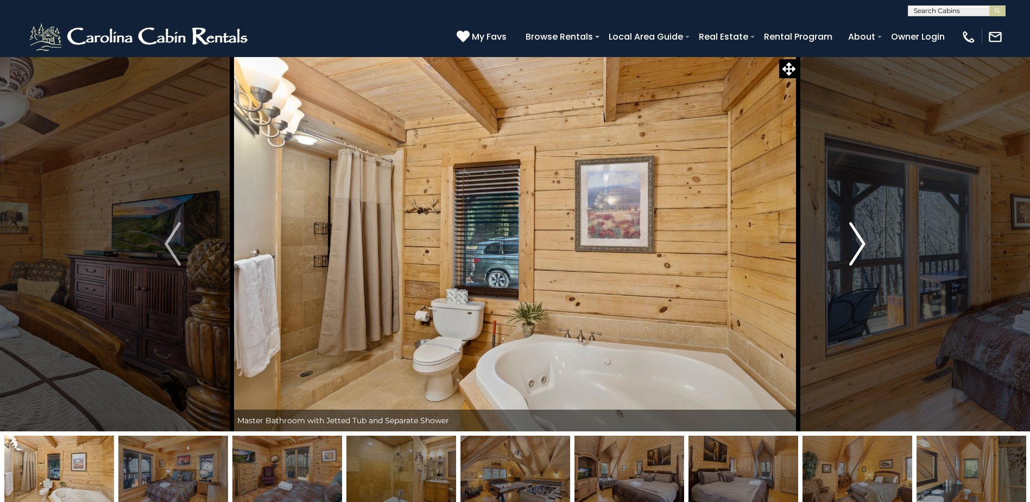
click at [848, 245] on button "Next" at bounding box center [857, 243] width 118 height 375
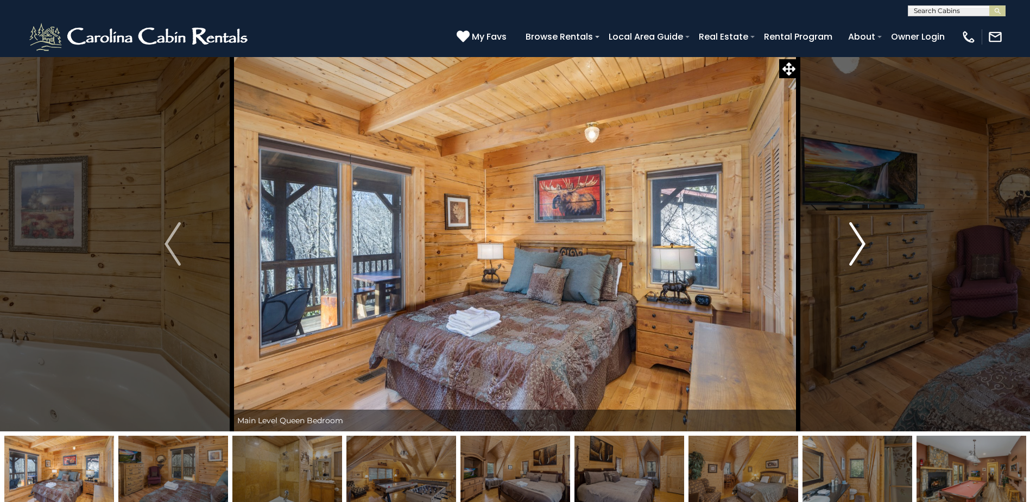
click at [848, 245] on button "Next" at bounding box center [857, 243] width 118 height 375
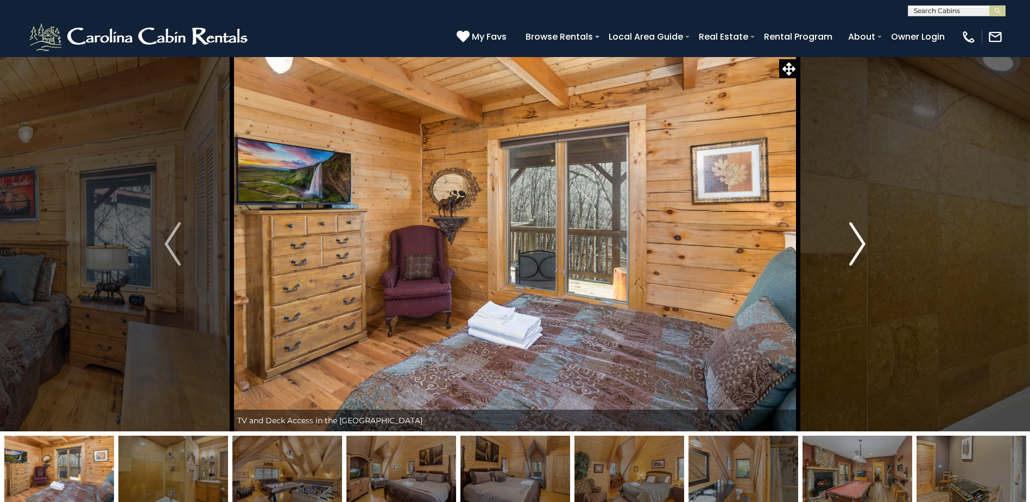
click at [848, 245] on button "Next" at bounding box center [857, 243] width 118 height 375
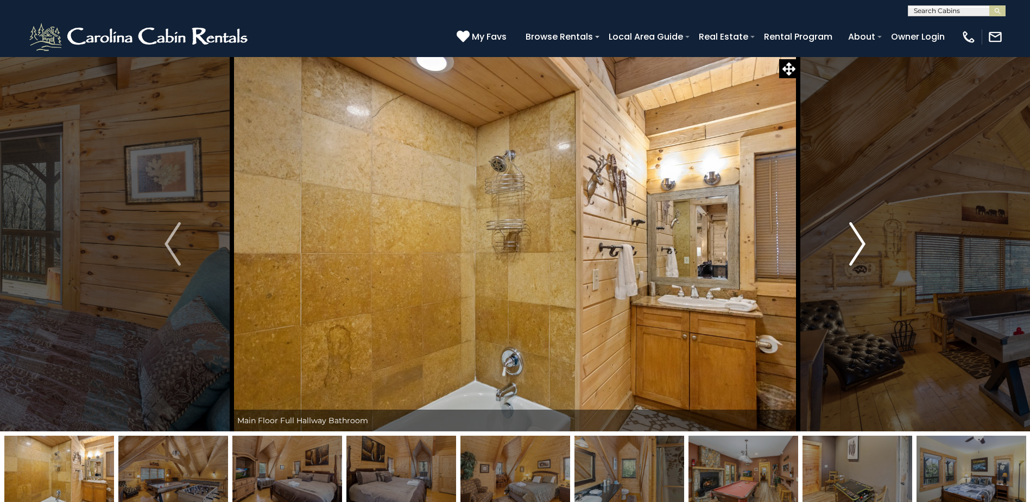
click at [848, 245] on button "Next" at bounding box center [857, 243] width 118 height 375
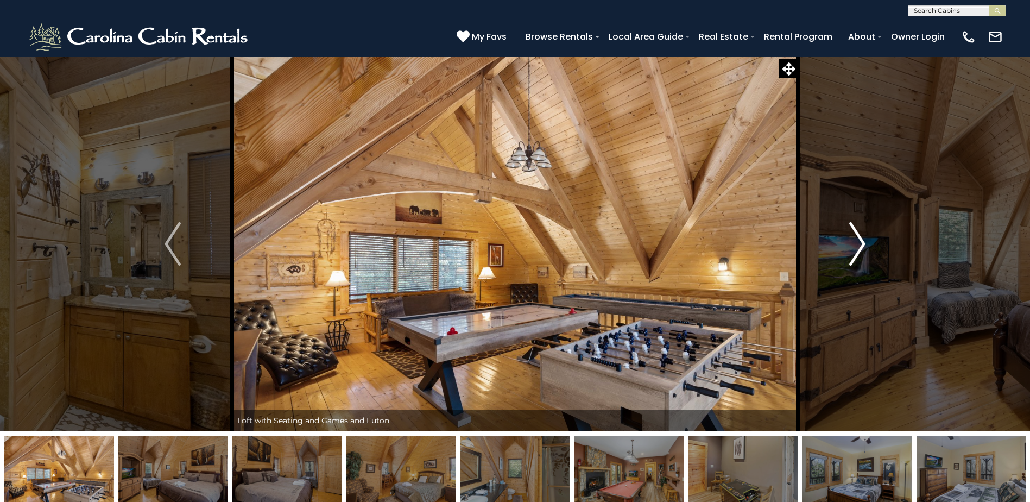
click at [848, 245] on button "Next" at bounding box center [857, 243] width 118 height 375
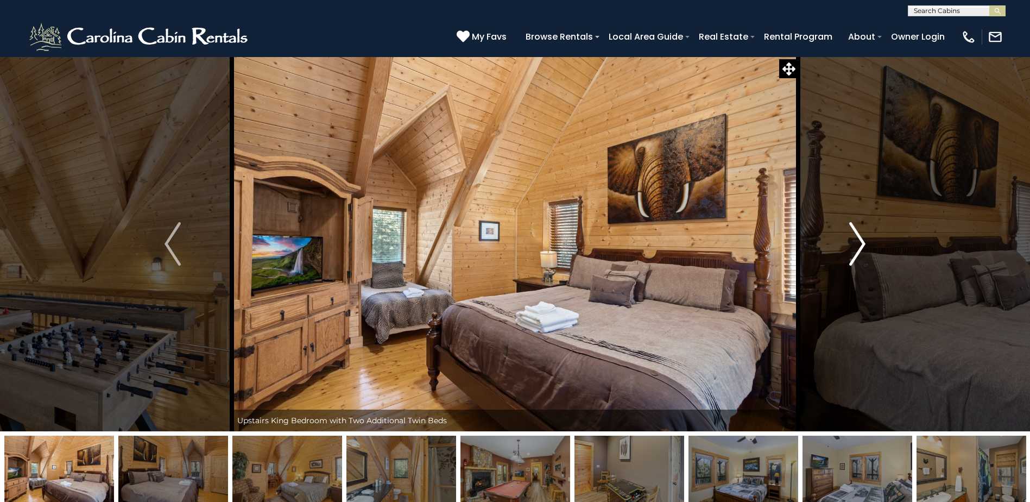
click at [848, 245] on button "Next" at bounding box center [857, 243] width 118 height 375
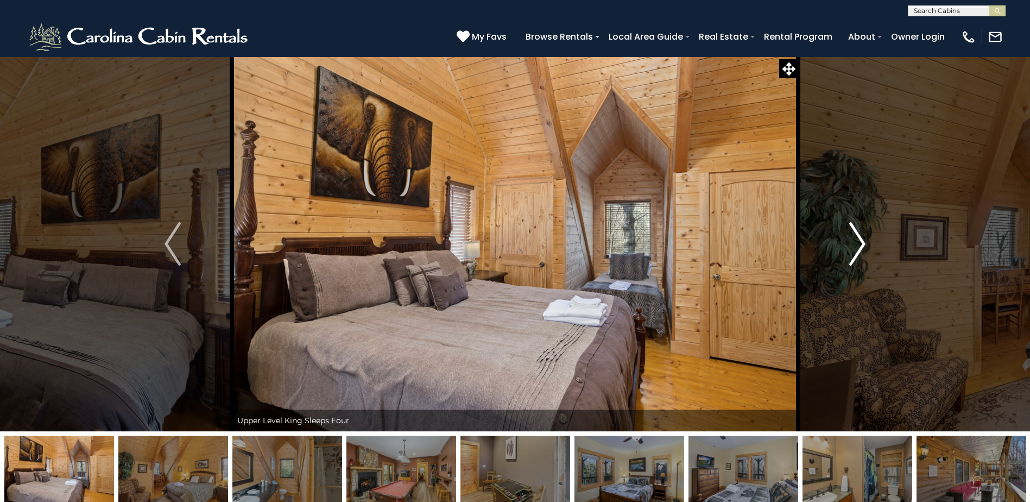
click at [848, 245] on button "Next" at bounding box center [857, 243] width 118 height 375
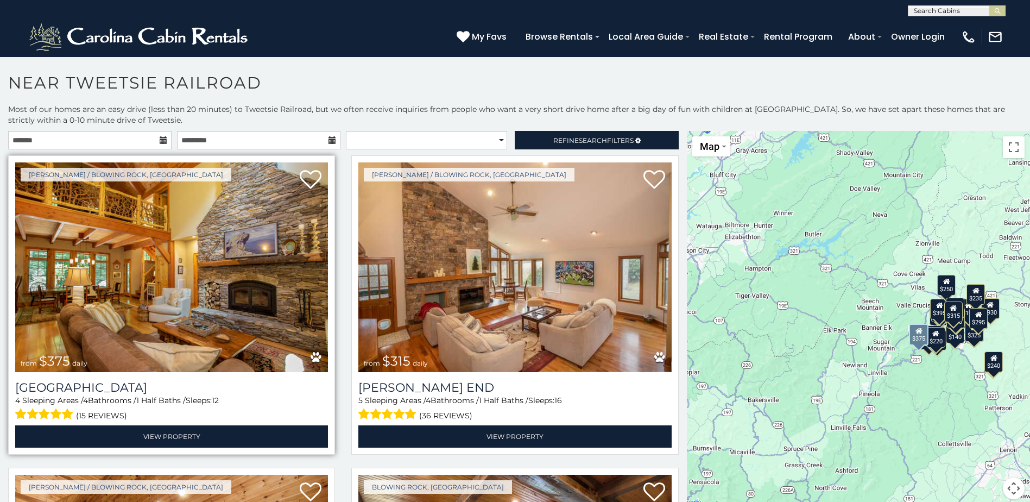
click at [215, 289] on img at bounding box center [171, 267] width 313 height 210
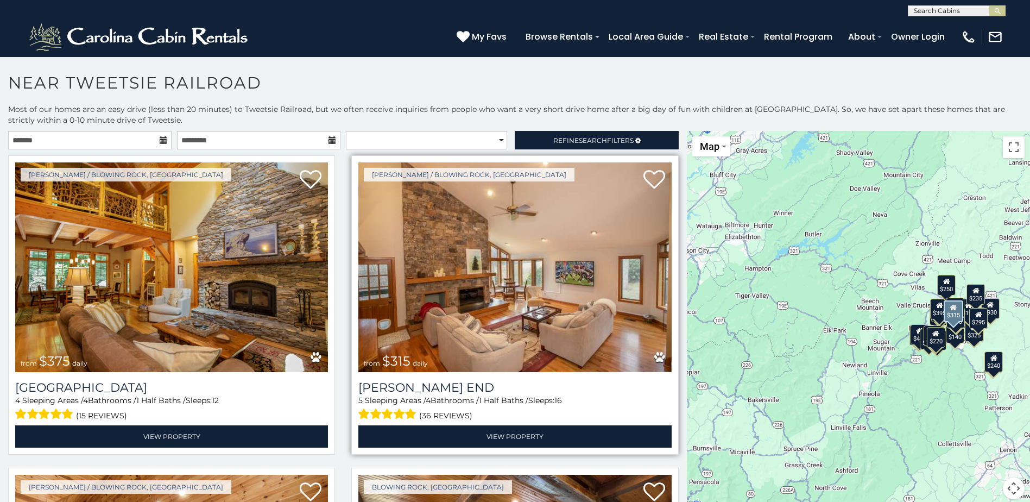
click at [520, 318] on img at bounding box center [514, 267] width 313 height 210
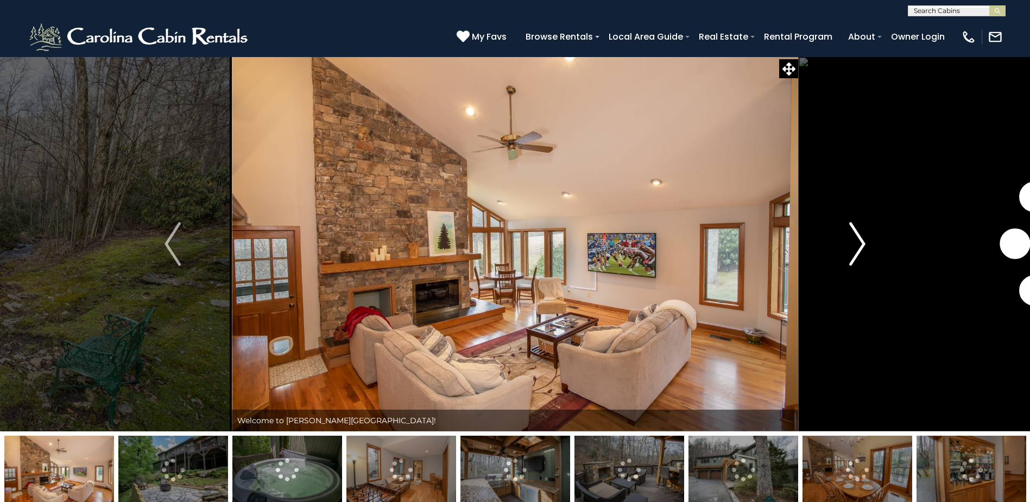
click at [856, 240] on img "Next" at bounding box center [857, 243] width 16 height 43
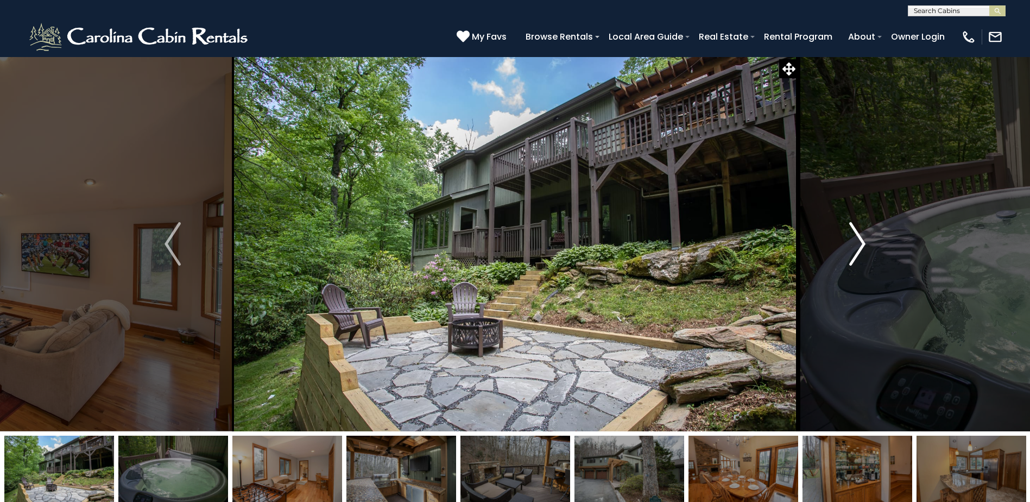
click at [854, 241] on img "Next" at bounding box center [857, 243] width 16 height 43
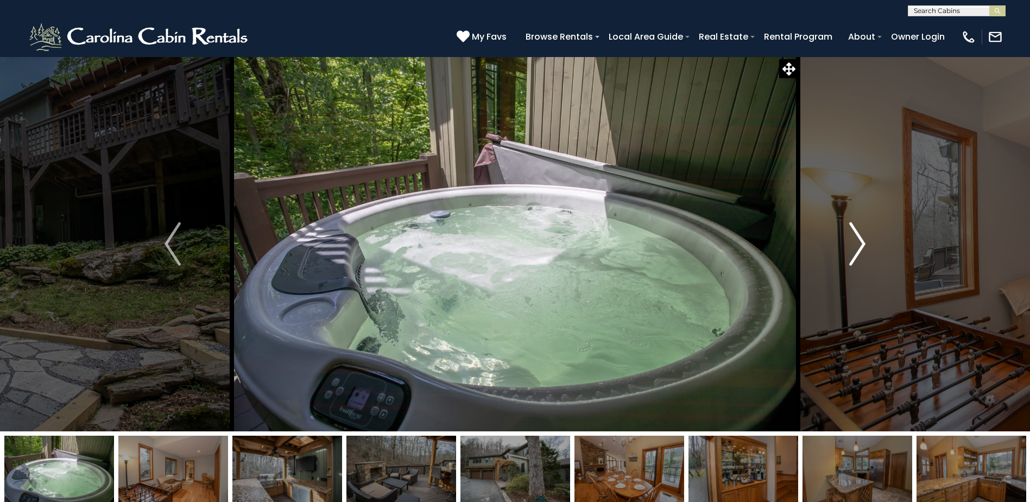
click at [852, 244] on img "Next" at bounding box center [857, 243] width 16 height 43
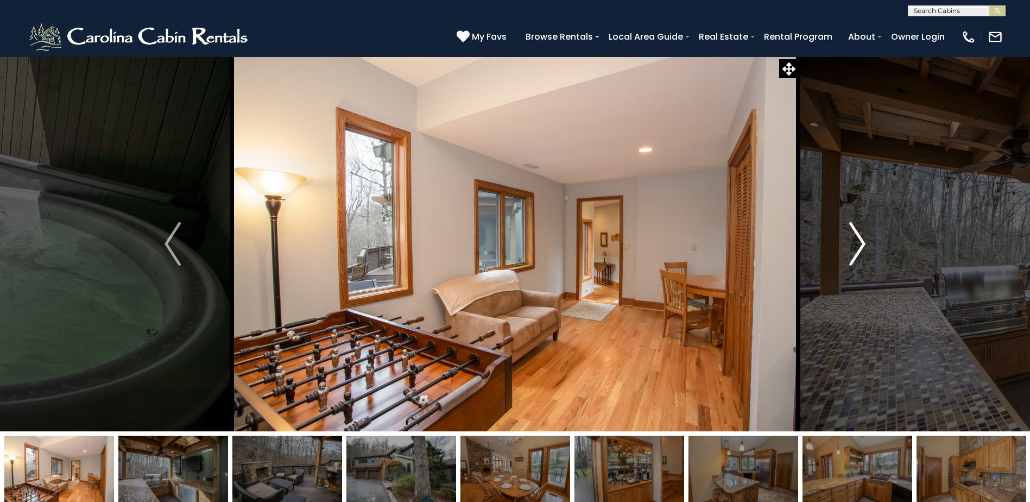
click at [852, 244] on img "Next" at bounding box center [857, 243] width 16 height 43
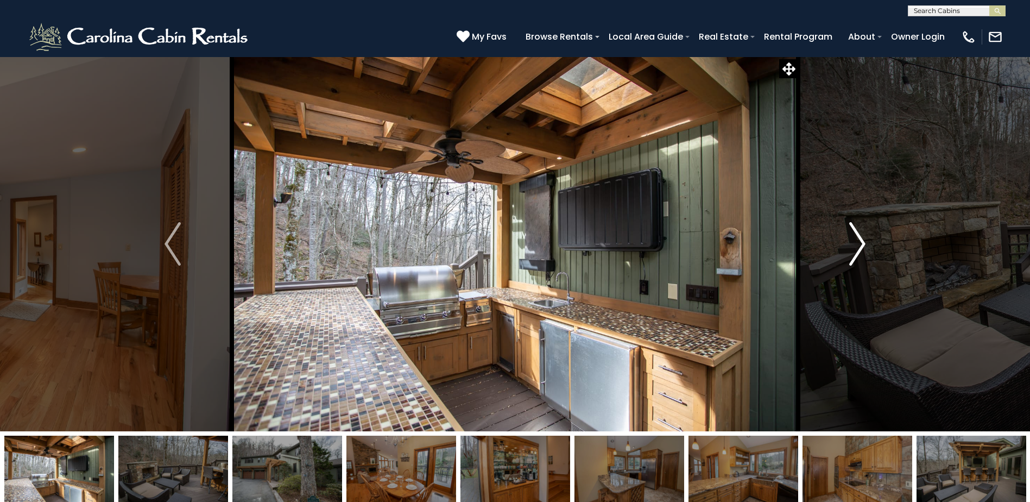
click at [852, 244] on img "Next" at bounding box center [857, 243] width 16 height 43
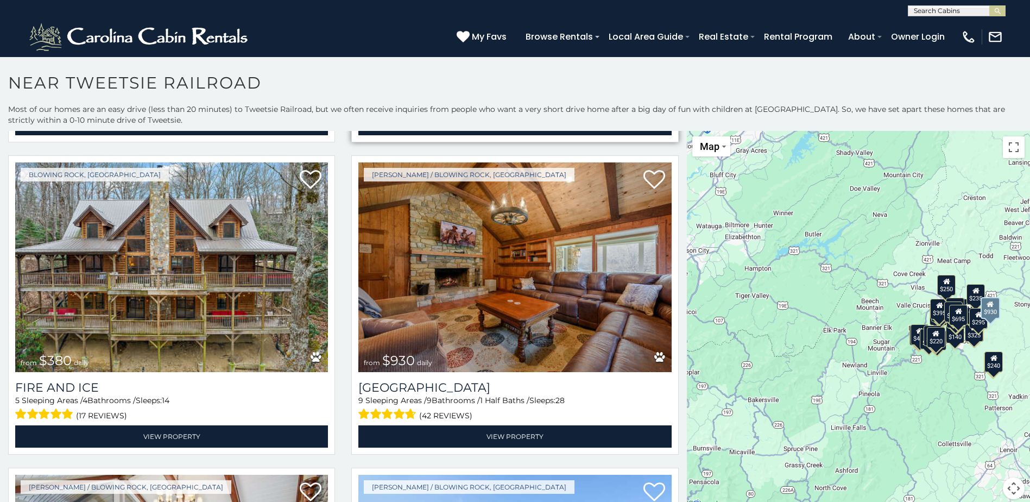
scroll to position [652, 0]
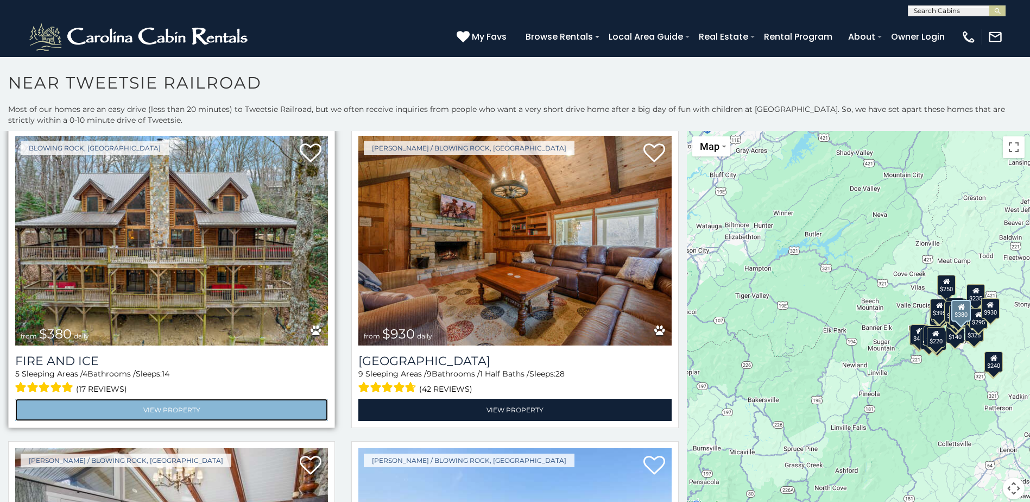
click at [160, 399] on link "View Property" at bounding box center [171, 410] width 313 height 22
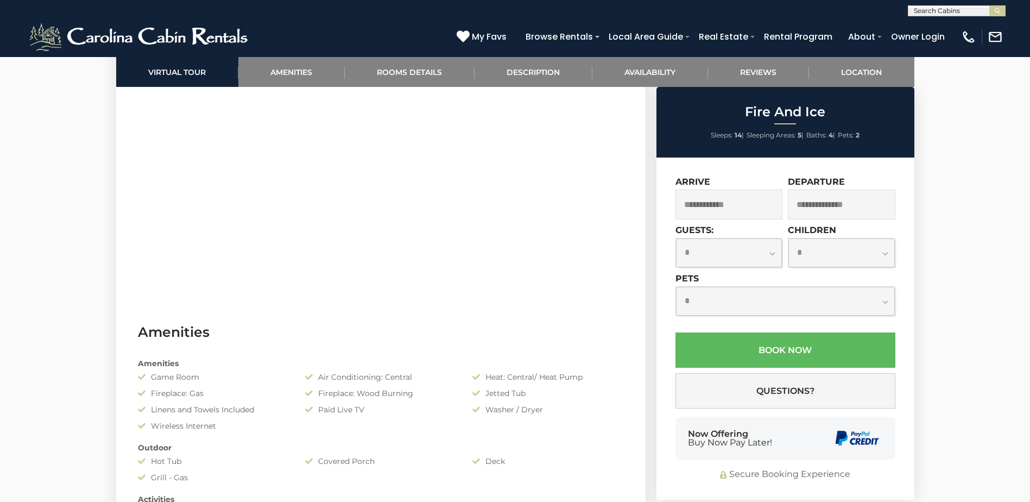
scroll to position [652, 0]
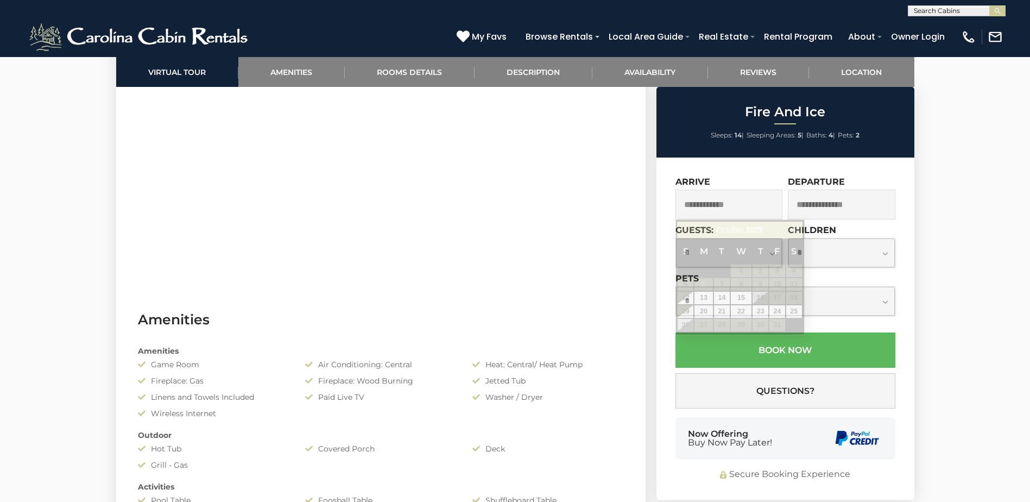
click at [729, 199] on input "text" at bounding box center [730, 205] width 108 height 30
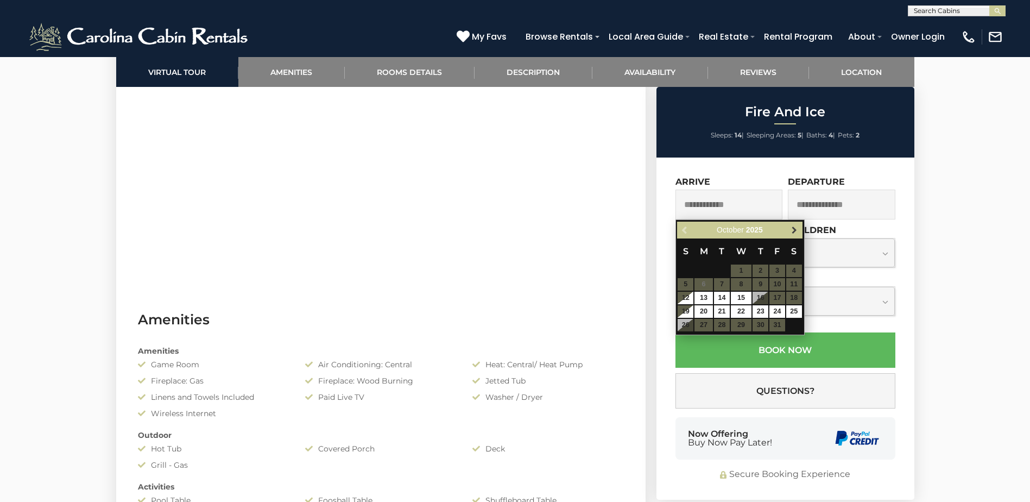
click at [798, 227] on span "Next" at bounding box center [794, 230] width 9 height 9
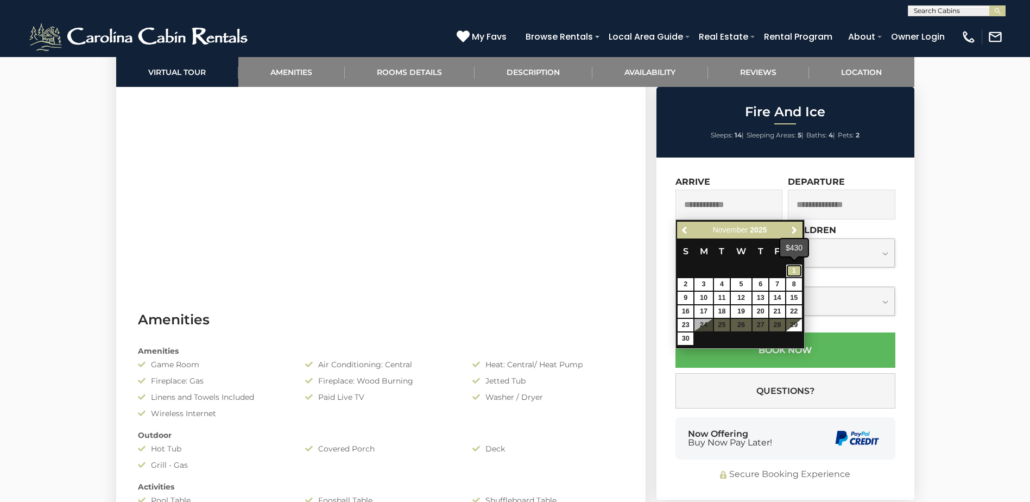
click at [791, 269] on link "1" at bounding box center [794, 270] width 16 height 12
type input "**********"
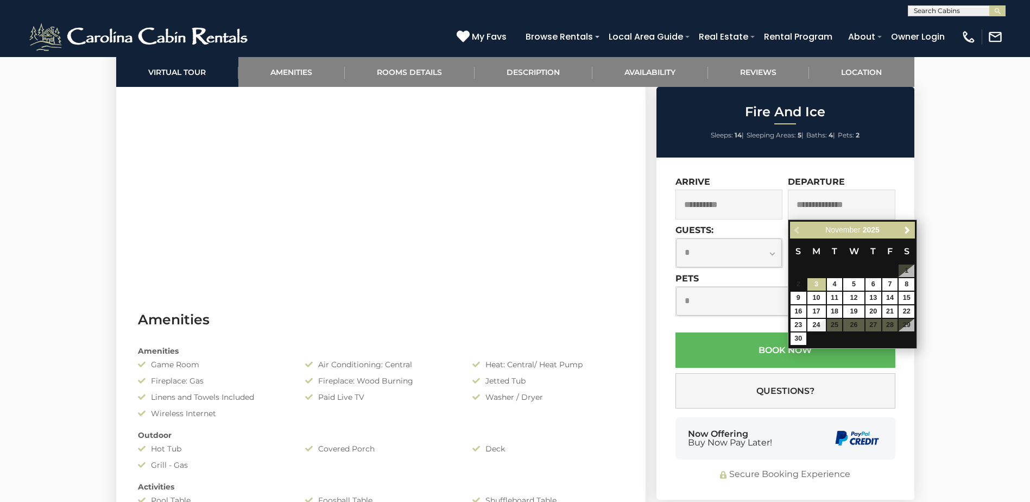
click at [798, 287] on table "S M T W T F S 1 2 3 4 5 6 7 8 9 10 11 12 13 14 15 16 17 18 19 20 21 22 23 24 25…" at bounding box center [852, 291] width 125 height 107
